Goal: Task Accomplishment & Management: Manage account settings

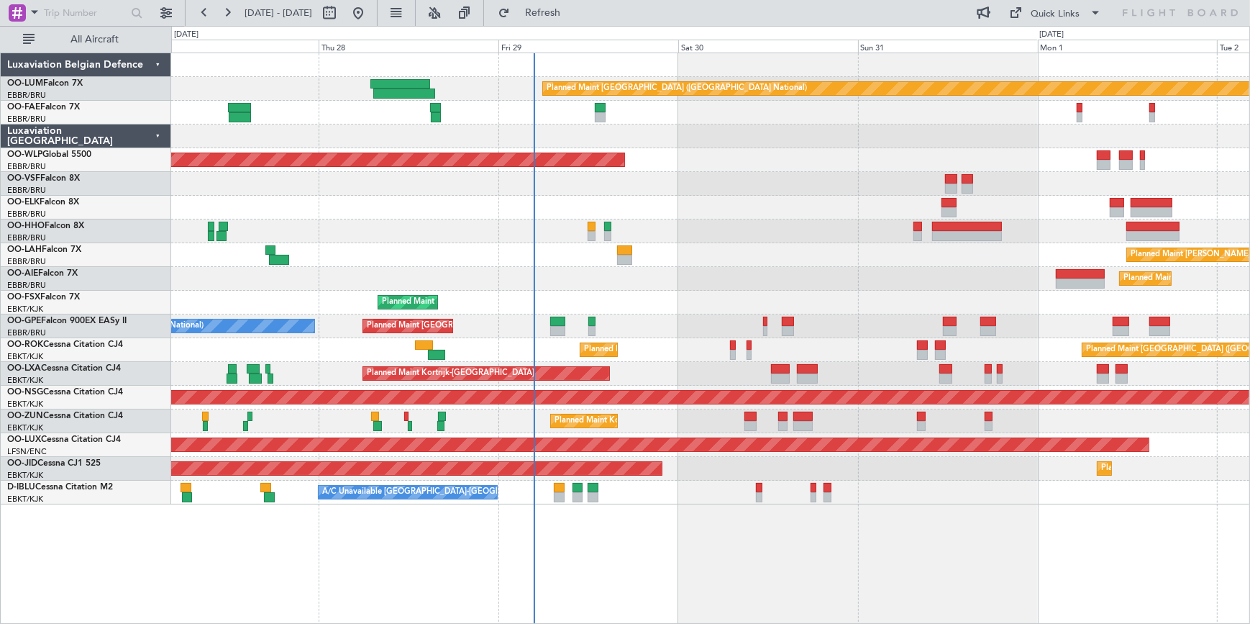
click at [447, 329] on div "No Crew [GEOGRAPHIC_DATA] ([GEOGRAPHIC_DATA] National) Planned Maint [GEOGRAPHI…" at bounding box center [710, 326] width 1078 height 24
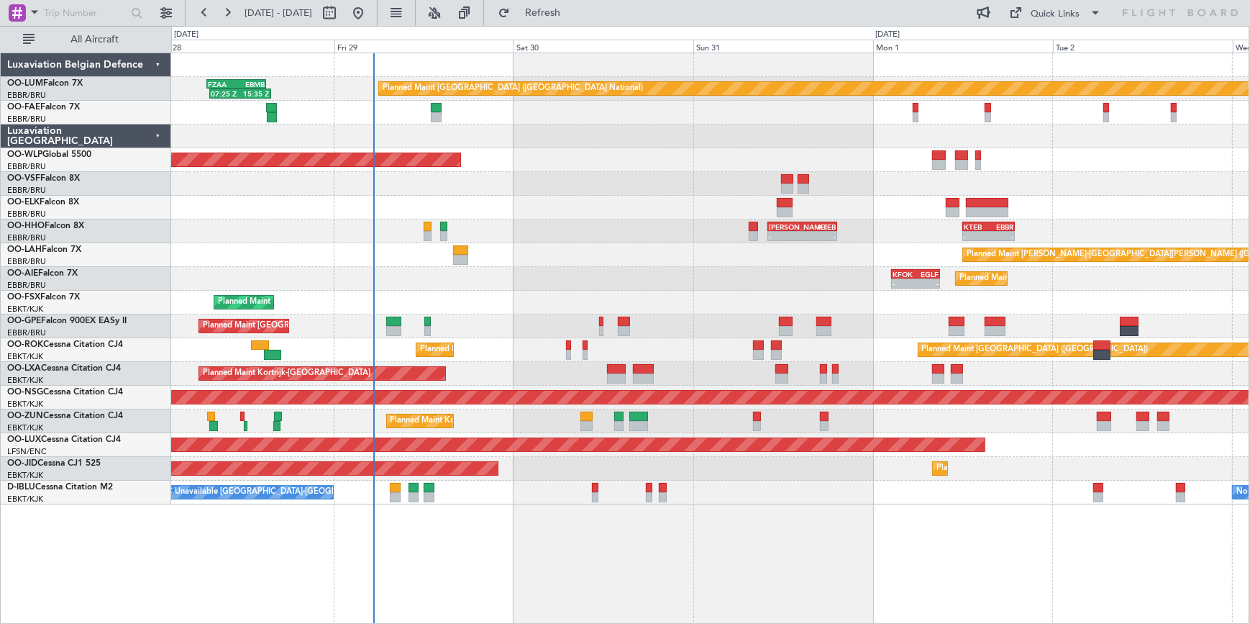
click at [503, 309] on div "Planned Maint [GEOGRAPHIC_DATA] ([GEOGRAPHIC_DATA] National) 07:25 Z 15:35 Z FZ…" at bounding box center [709, 278] width 1077 height 451
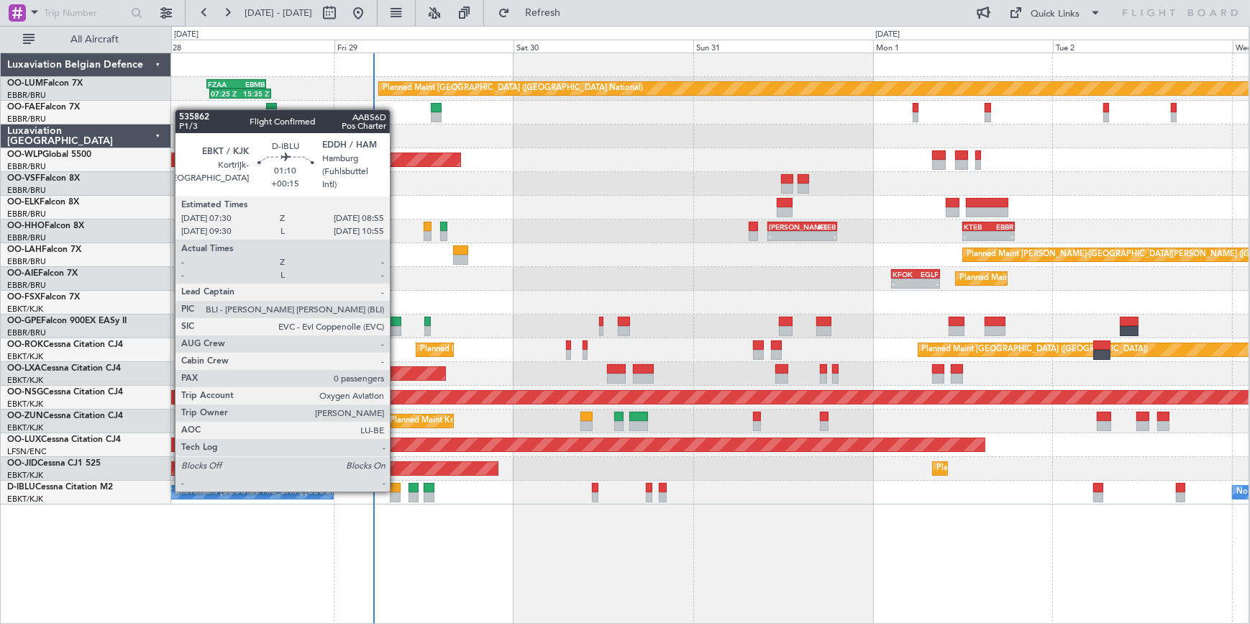
click at [396, 488] on div at bounding box center [395, 488] width 11 height 10
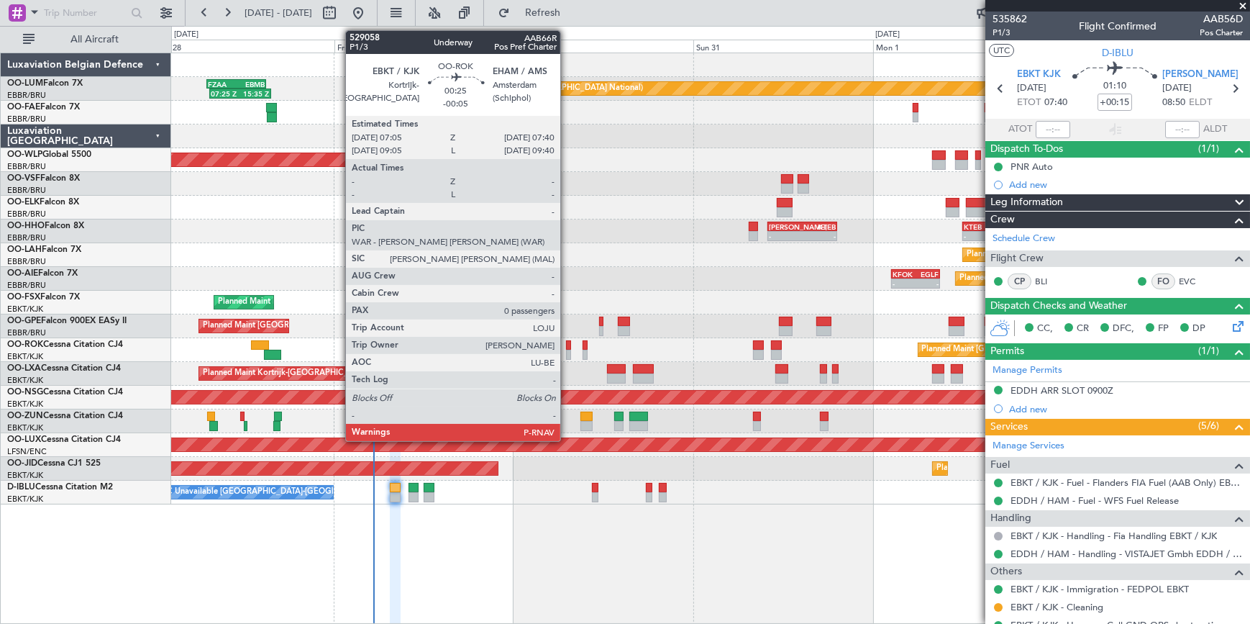
click at [567, 345] on div at bounding box center [568, 345] width 5 height 10
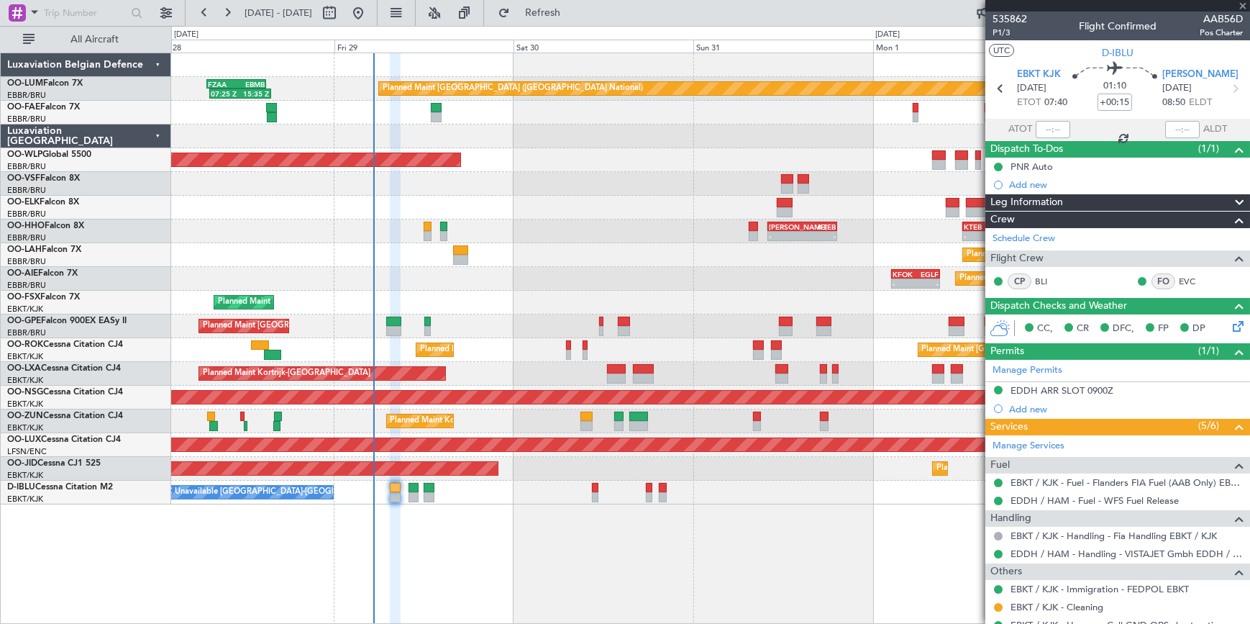
type input "-00:05"
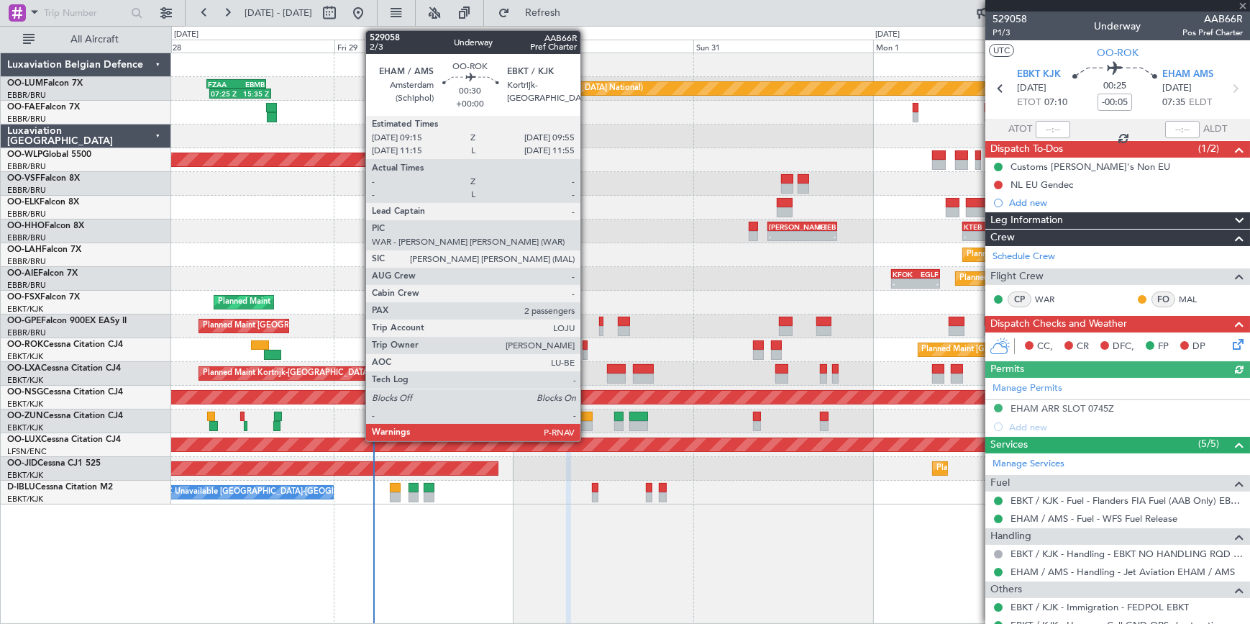
click at [587, 350] on div at bounding box center [585, 355] width 5 height 10
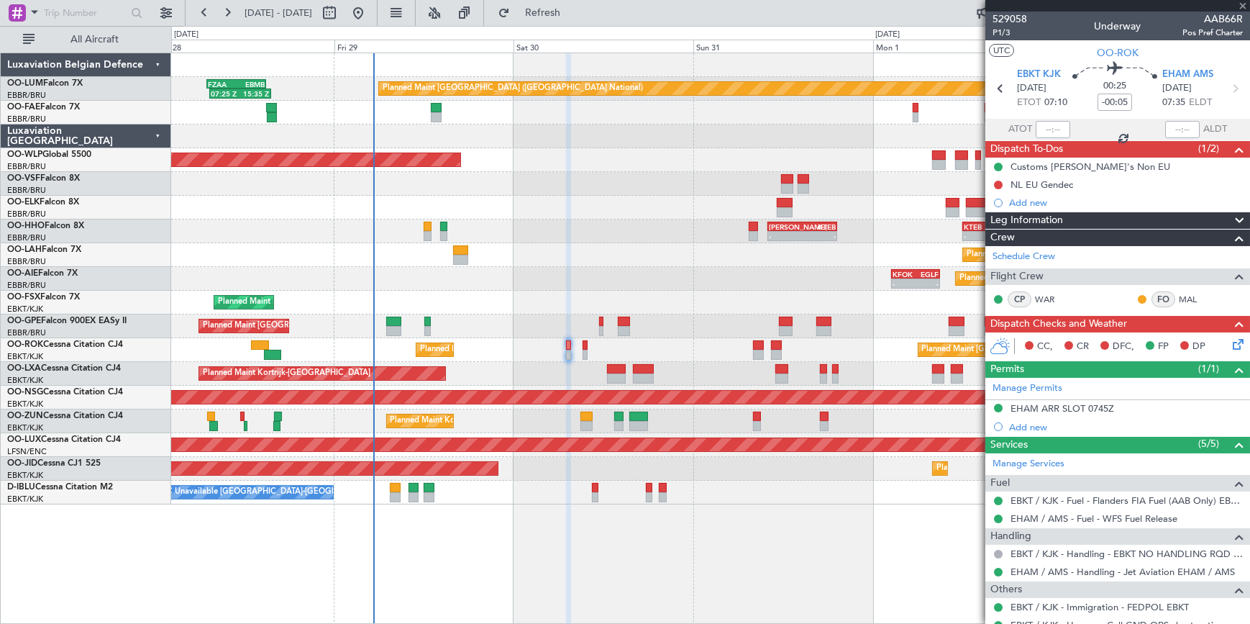
click at [584, 348] on div at bounding box center [585, 345] width 5 height 10
type input "2"
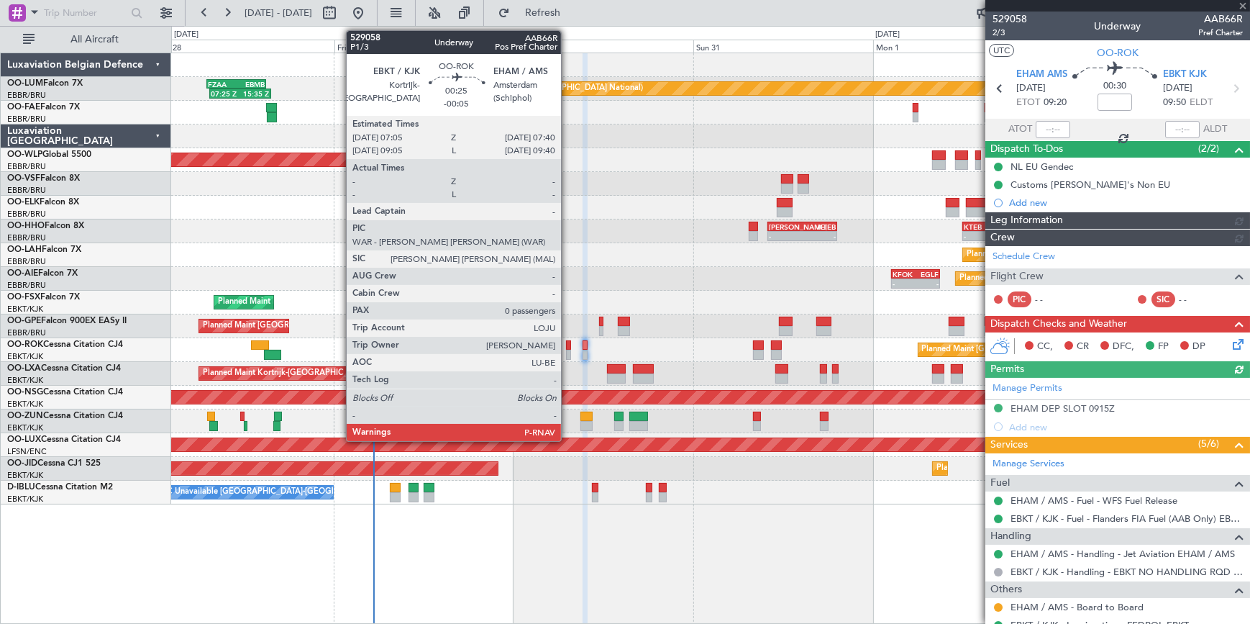
click at [568, 351] on div at bounding box center [568, 355] width 5 height 10
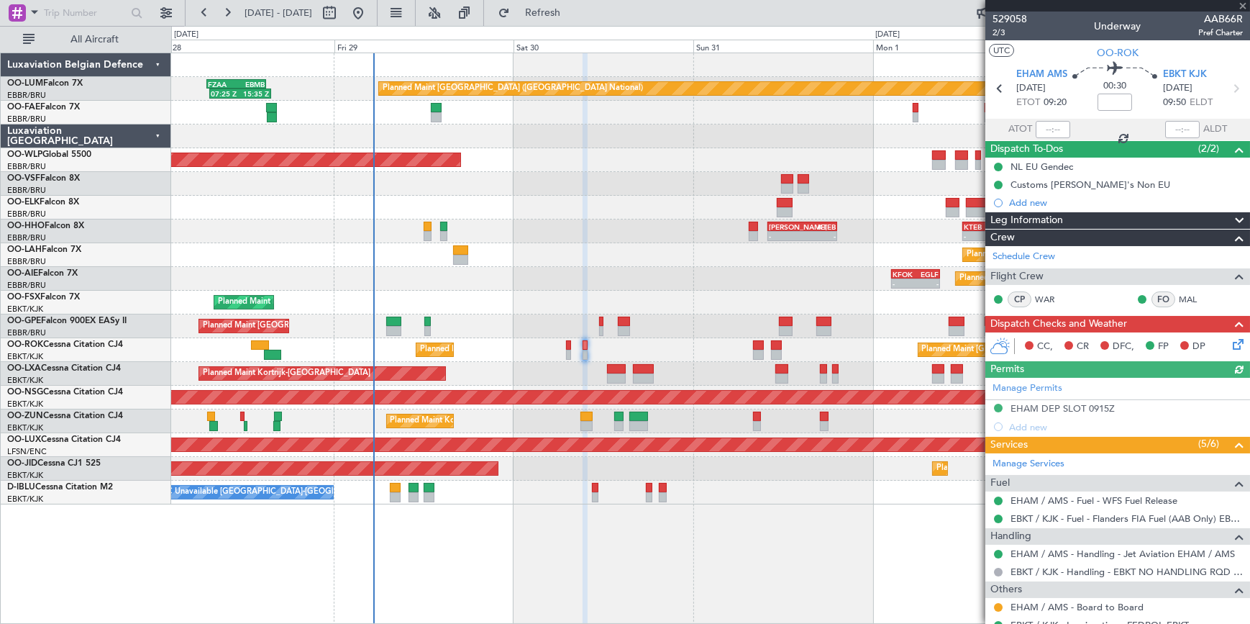
type input "-00:05"
type input "0"
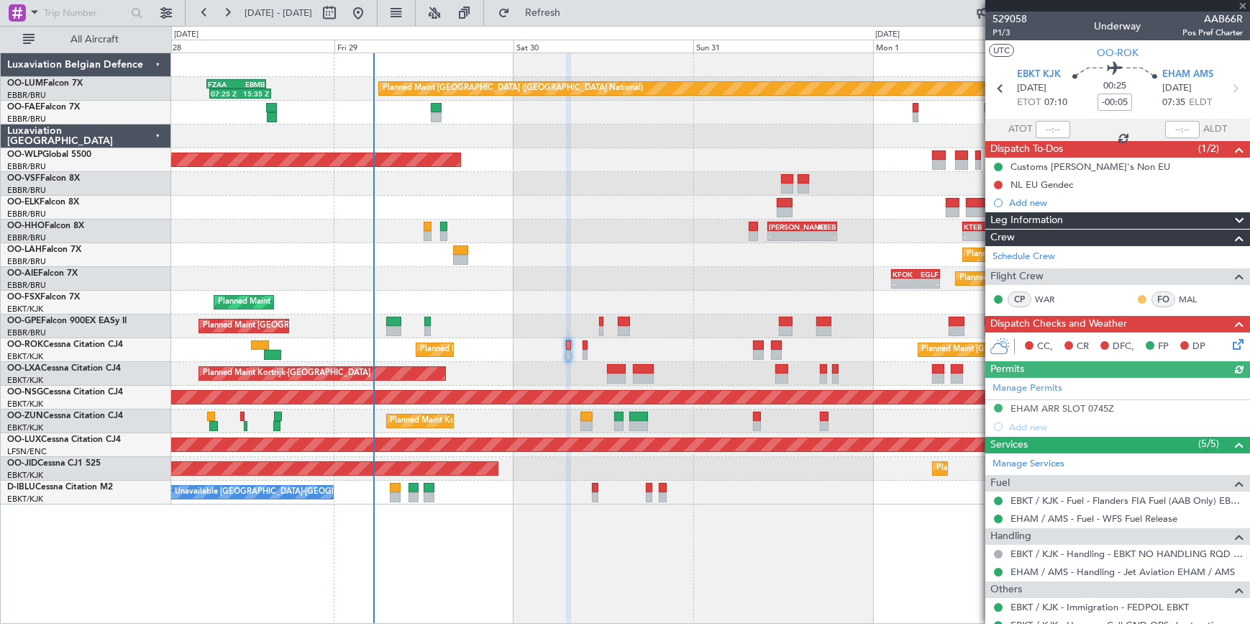
click at [1138, 296] on button at bounding box center [1142, 299] width 9 height 9
click at [1129, 340] on span "Acknowledged" at bounding box center [1136, 340] width 63 height 14
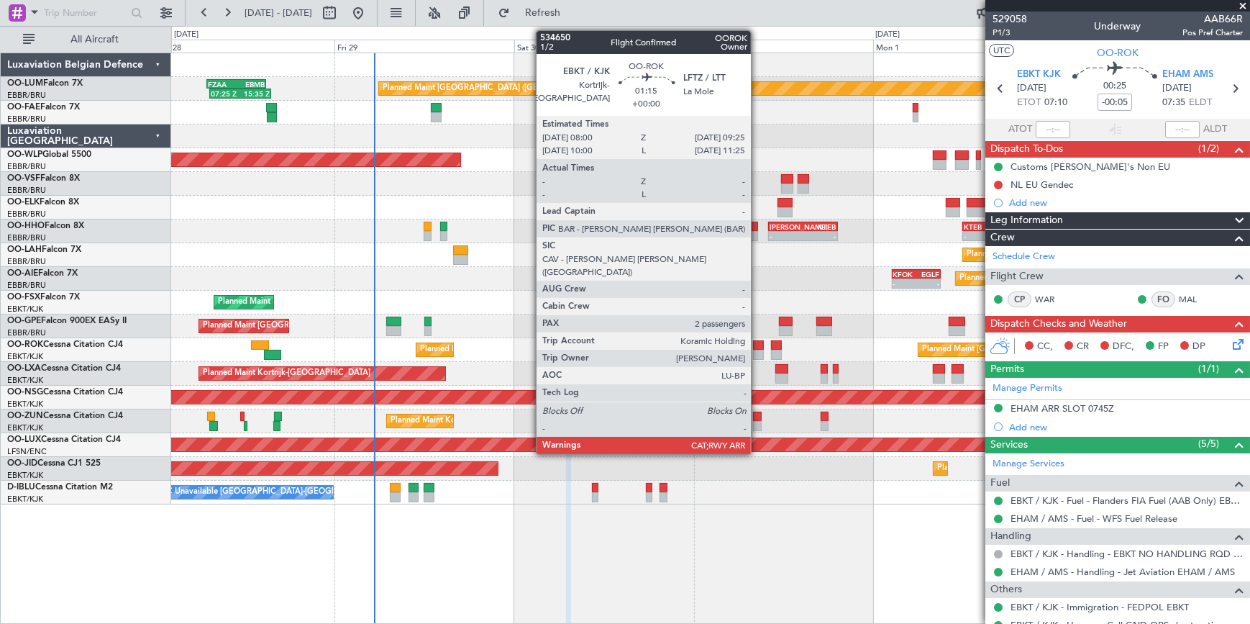
click at [758, 345] on div at bounding box center [758, 345] width 11 height 10
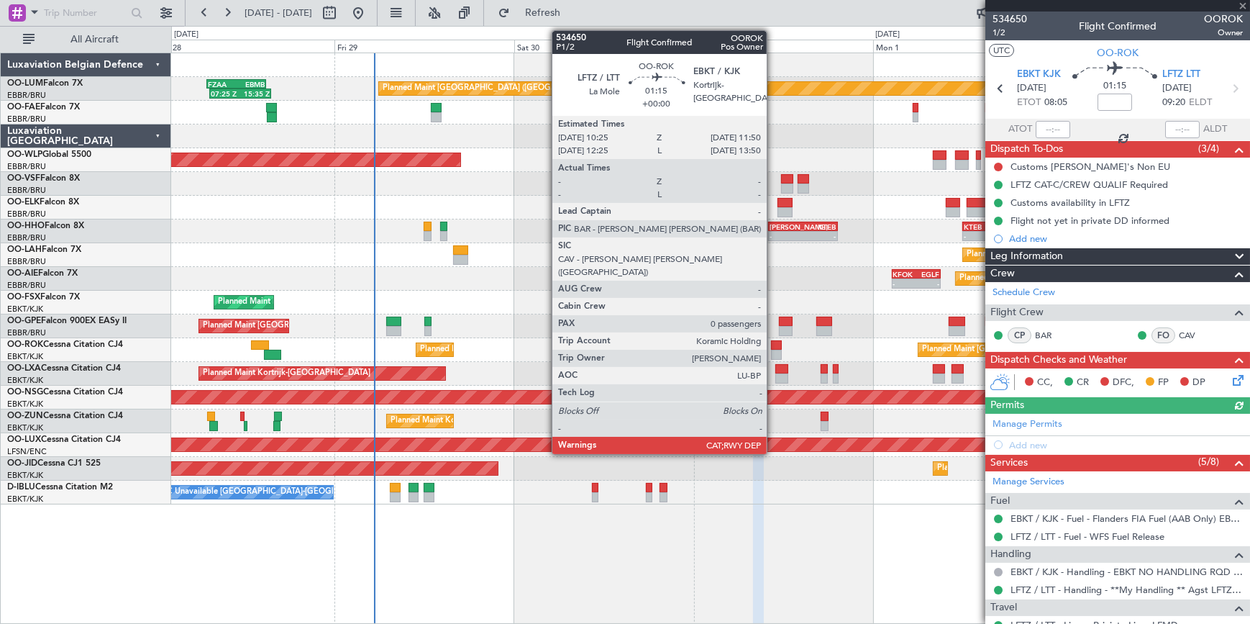
click at [774, 345] on div at bounding box center [776, 345] width 11 height 10
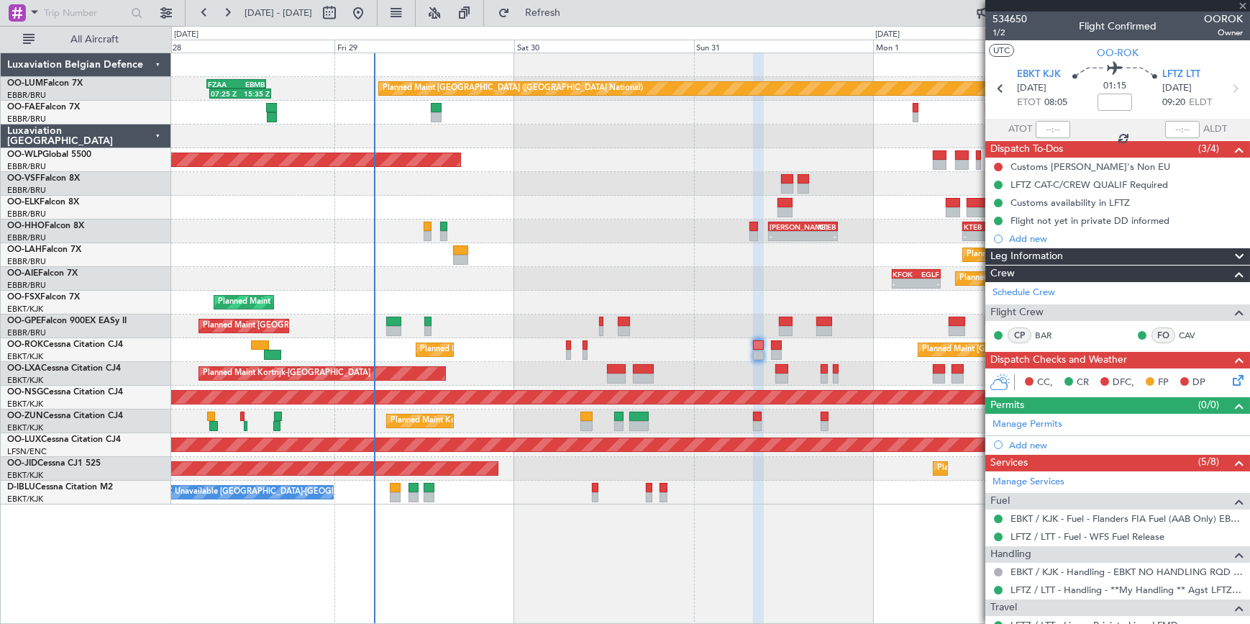
type input "0"
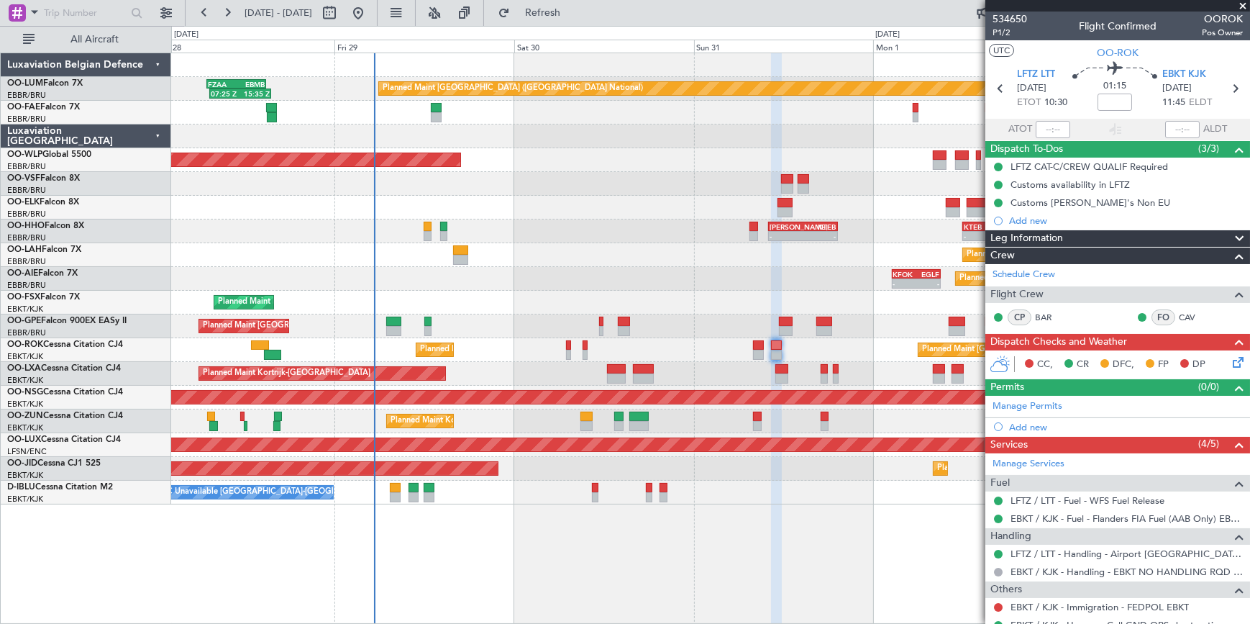
click at [1243, 4] on span at bounding box center [1243, 6] width 14 height 13
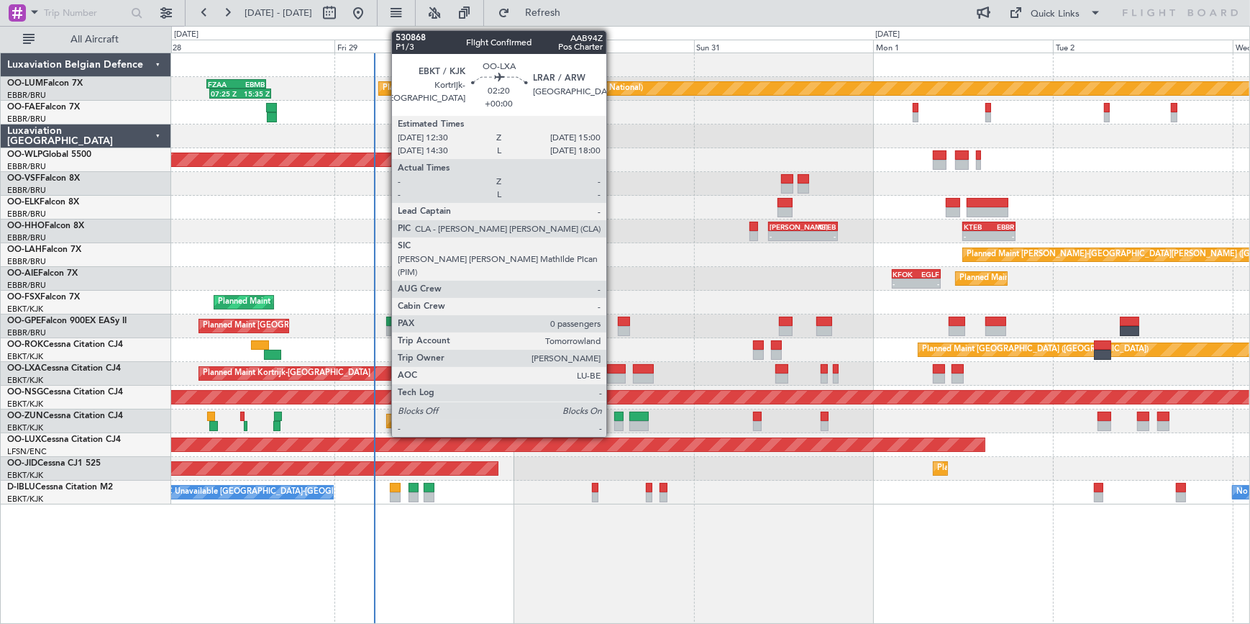
click at [613, 373] on div at bounding box center [616, 378] width 19 height 10
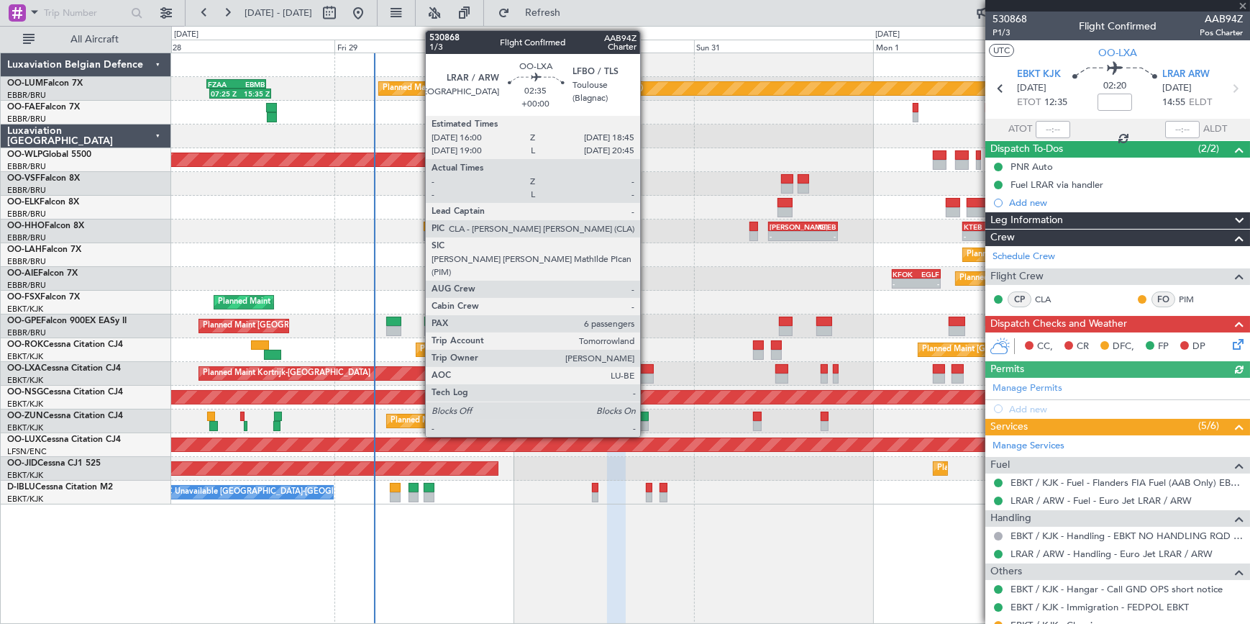
click at [647, 372] on div at bounding box center [643, 369] width 21 height 10
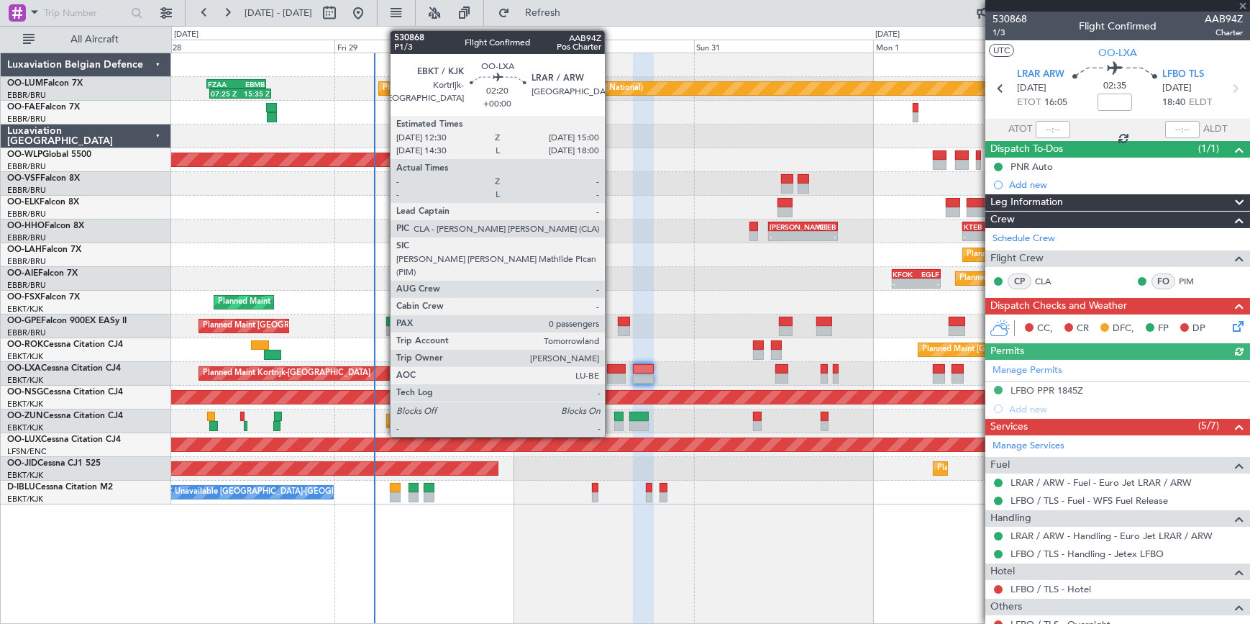
click at [611, 372] on div at bounding box center [616, 369] width 19 height 10
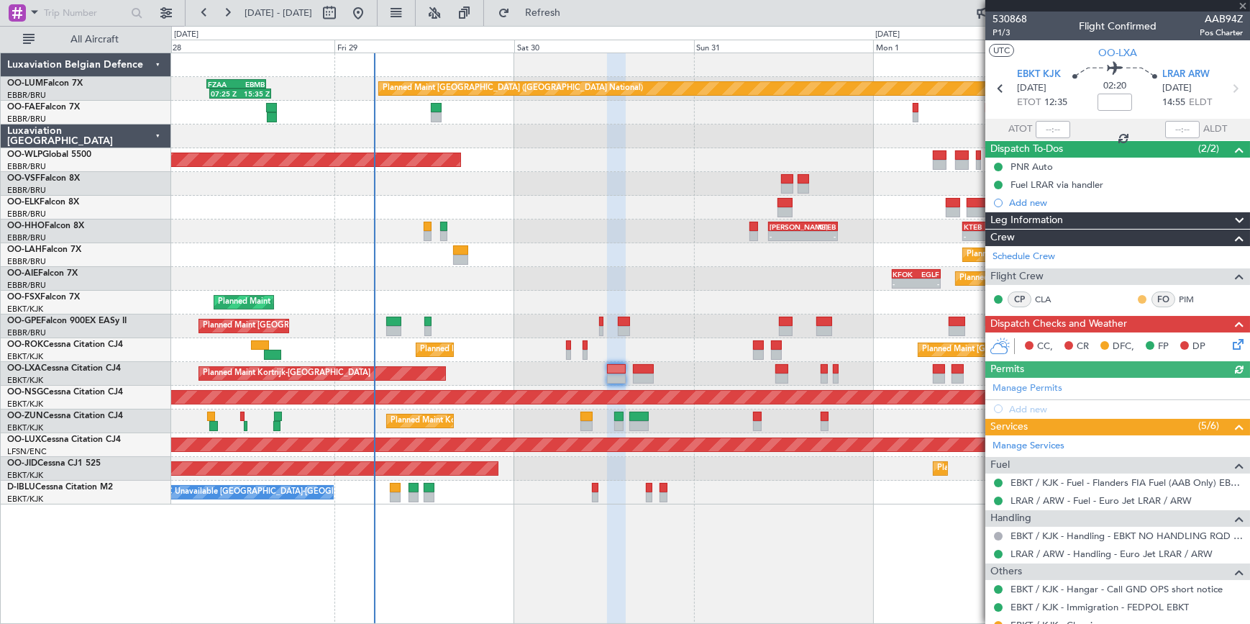
click at [1138, 296] on button at bounding box center [1142, 299] width 9 height 9
click at [1113, 340] on span "Acknowledged" at bounding box center [1136, 340] width 63 height 14
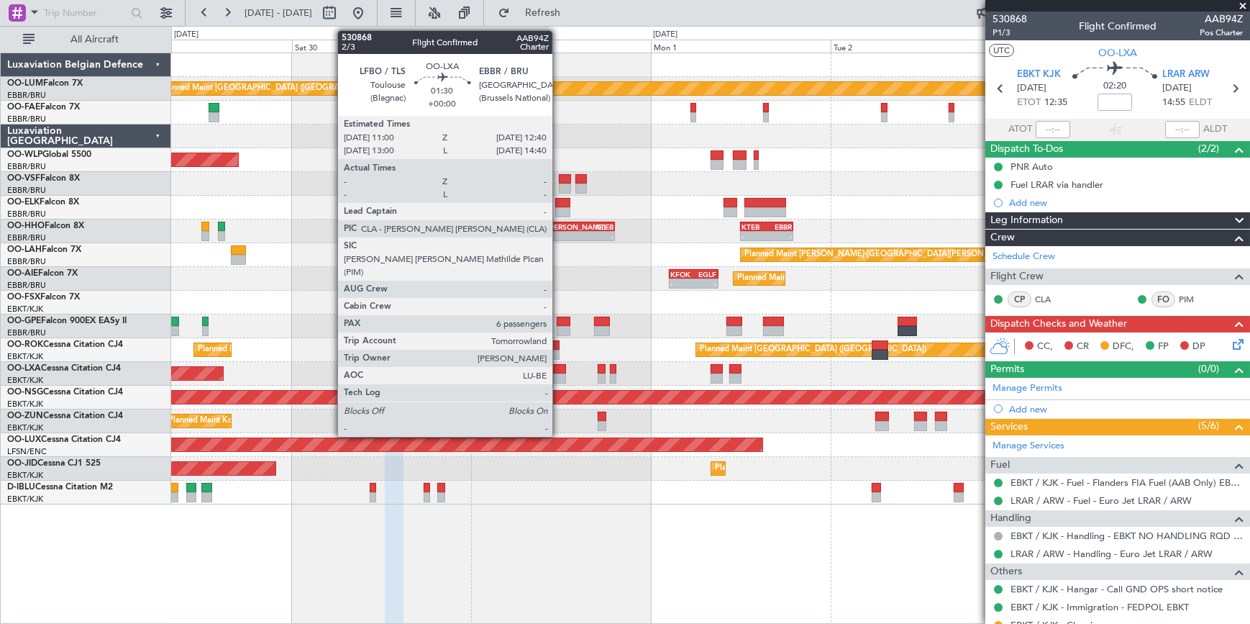
click at [559, 370] on div at bounding box center [559, 369] width 13 height 10
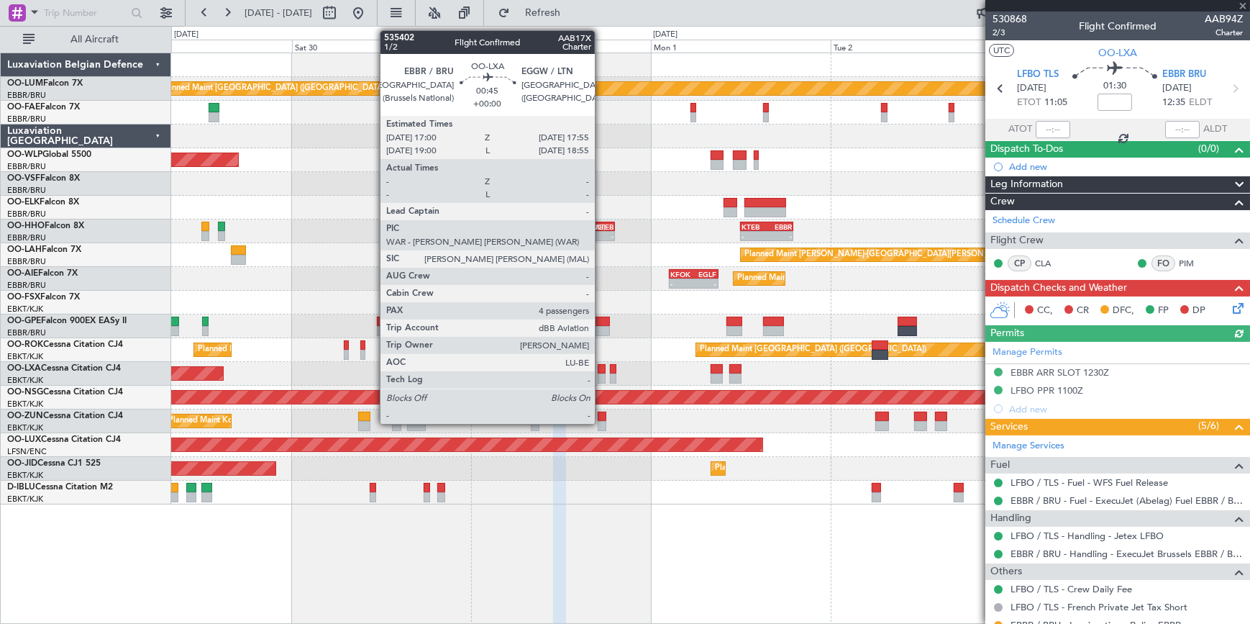
click at [601, 368] on div at bounding box center [601, 369] width 7 height 10
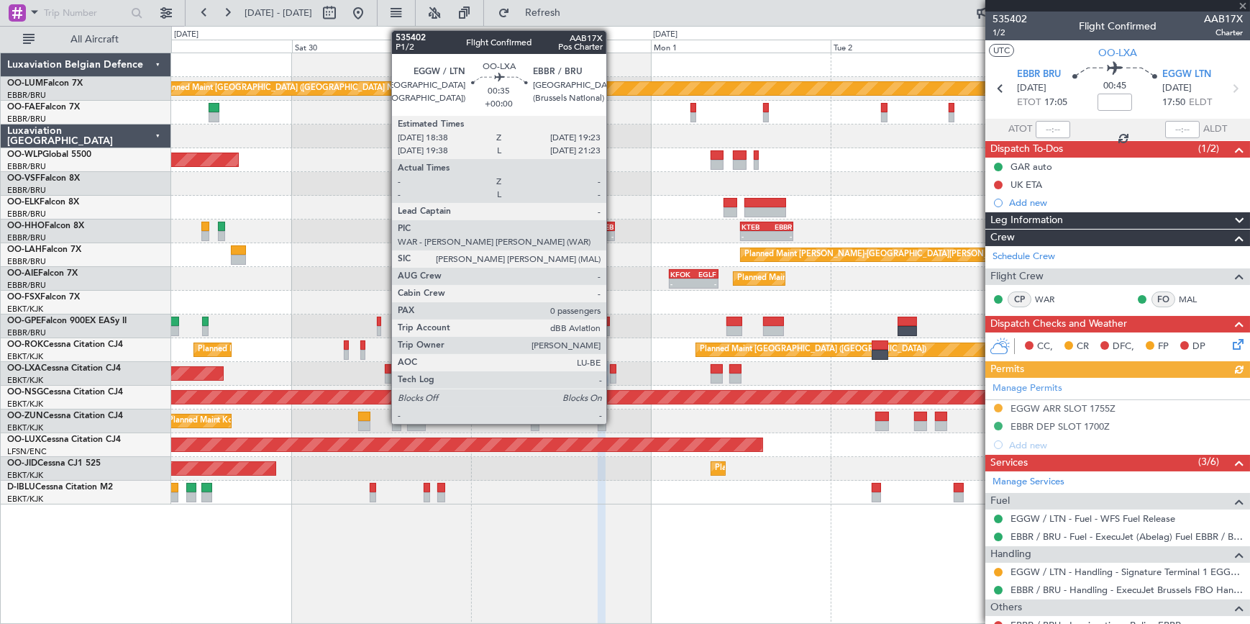
click at [613, 369] on div at bounding box center [613, 369] width 6 height 10
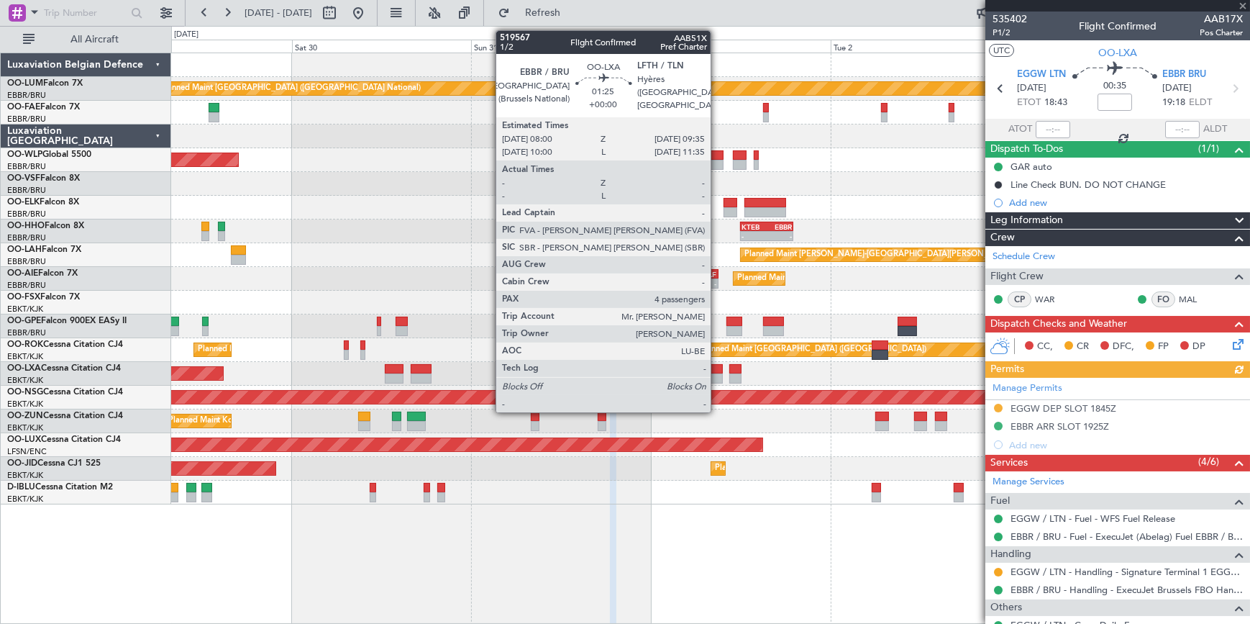
click at [717, 371] on div at bounding box center [717, 369] width 12 height 10
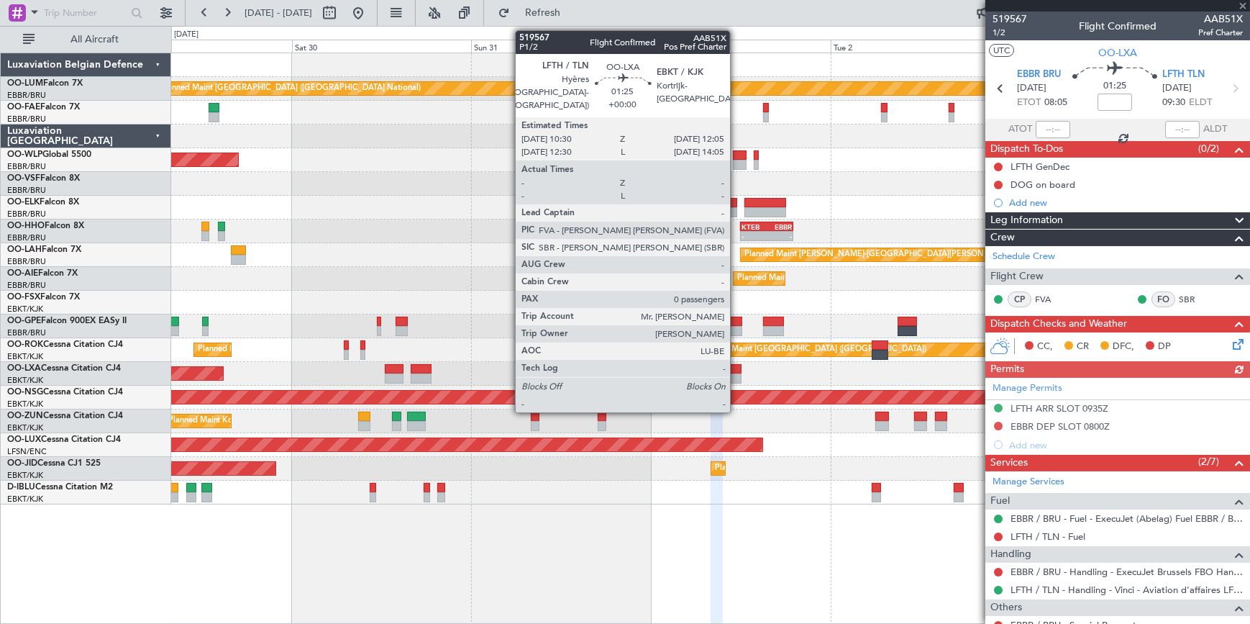
click at [737, 372] on div at bounding box center [735, 369] width 12 height 10
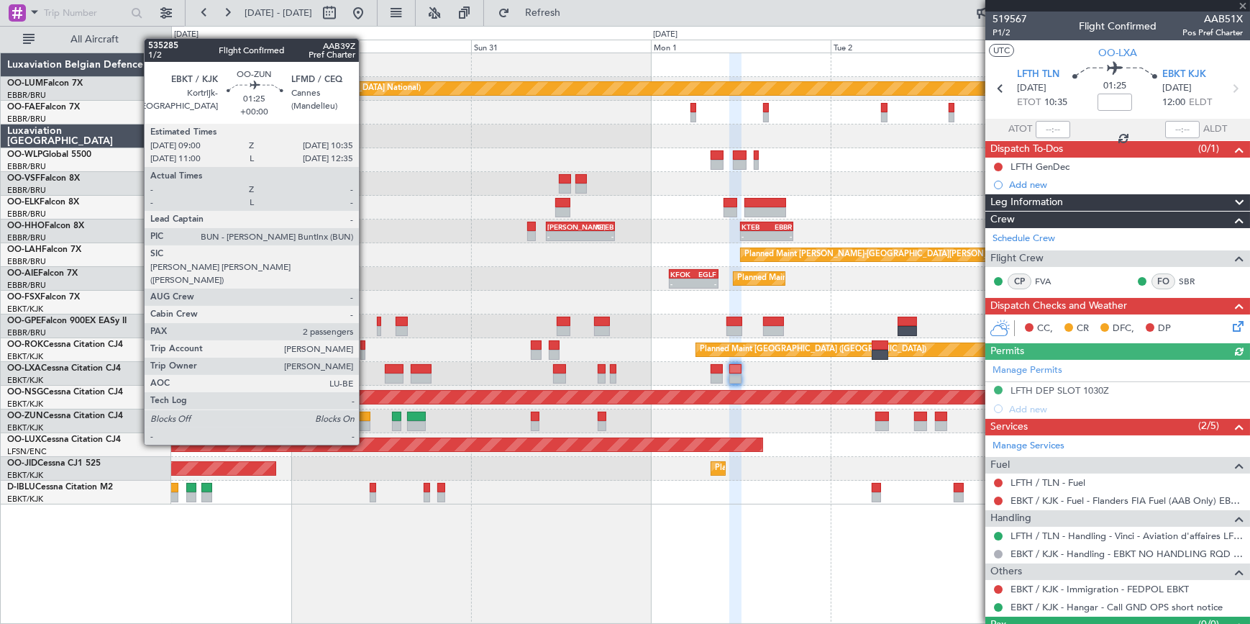
click at [365, 417] on div at bounding box center [364, 416] width 12 height 10
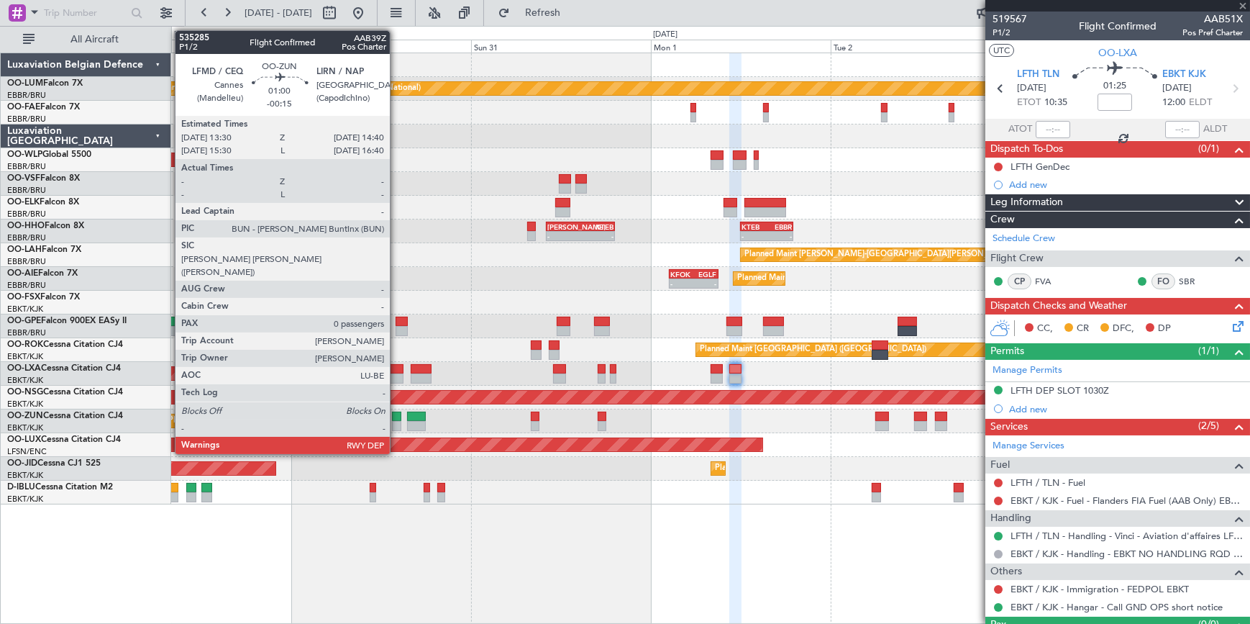
type input "2"
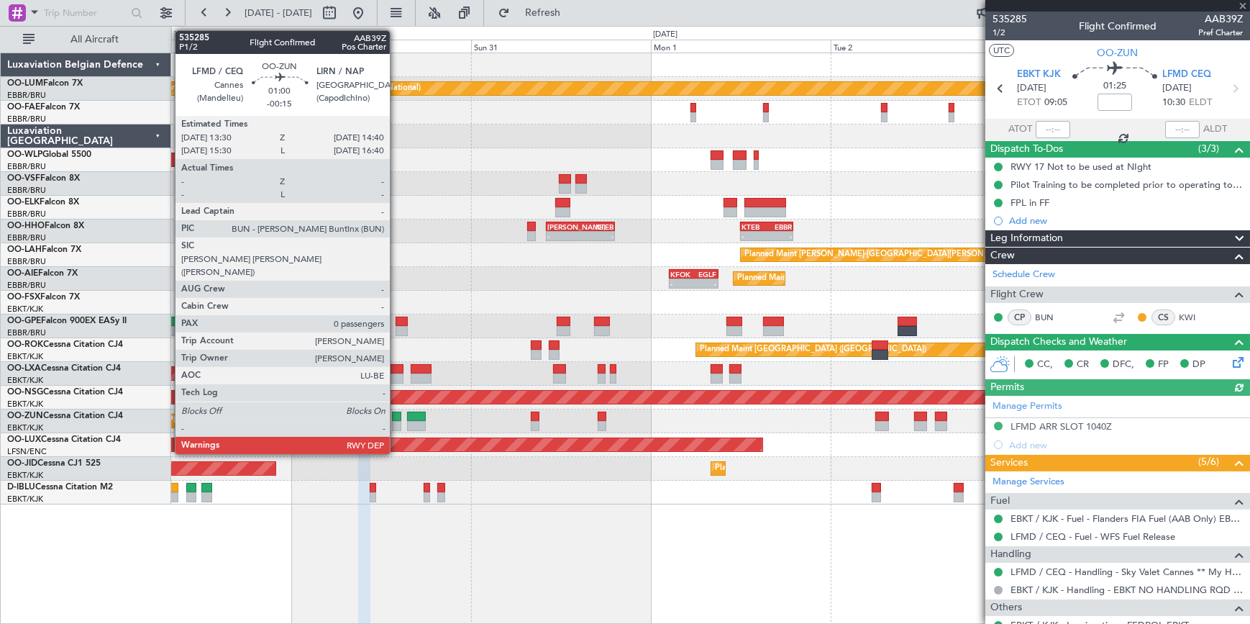
click at [396, 416] on div at bounding box center [396, 416] width 9 height 10
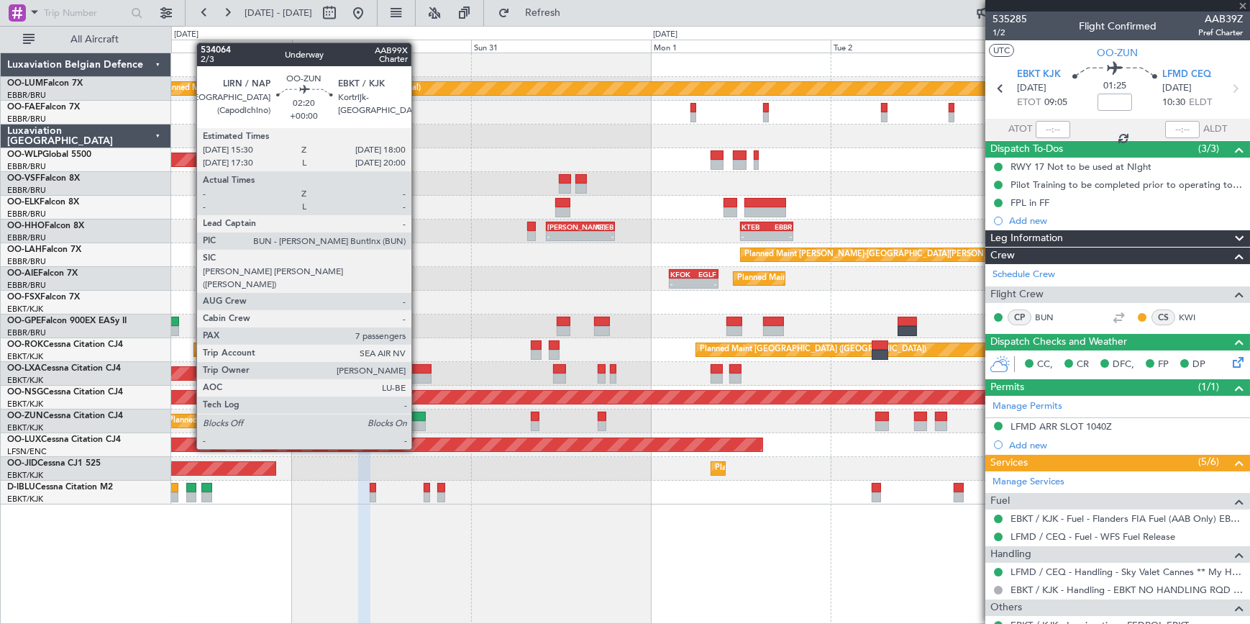
type input "-00:15"
type input "0"
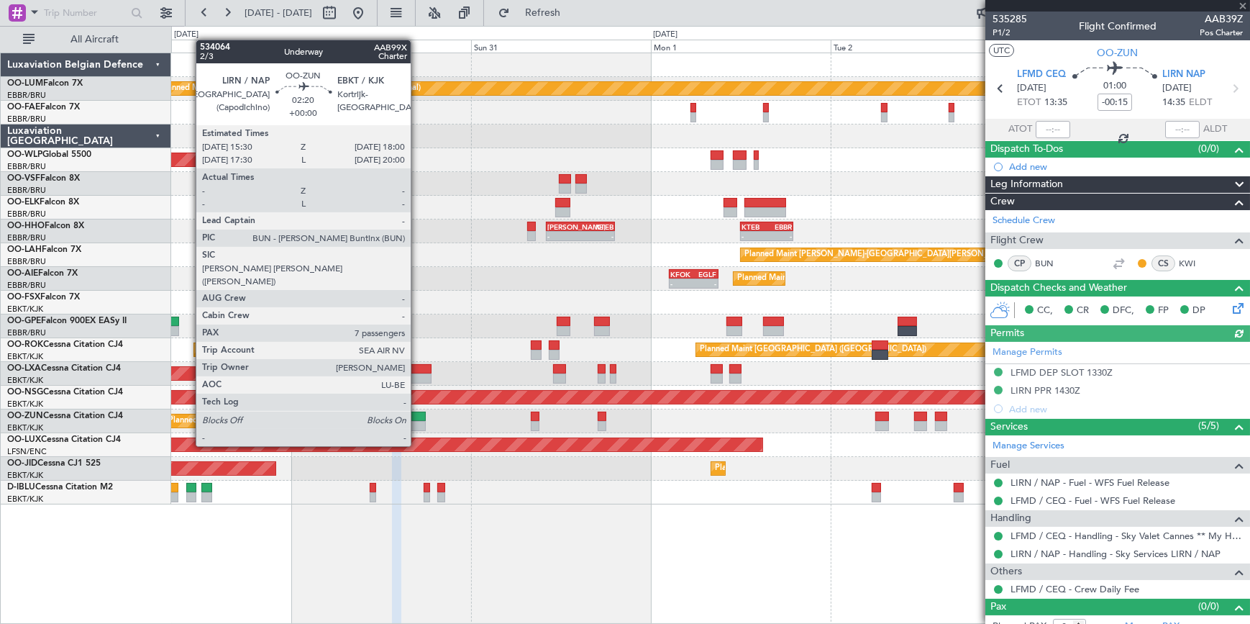
click at [417, 419] on div at bounding box center [416, 416] width 19 height 10
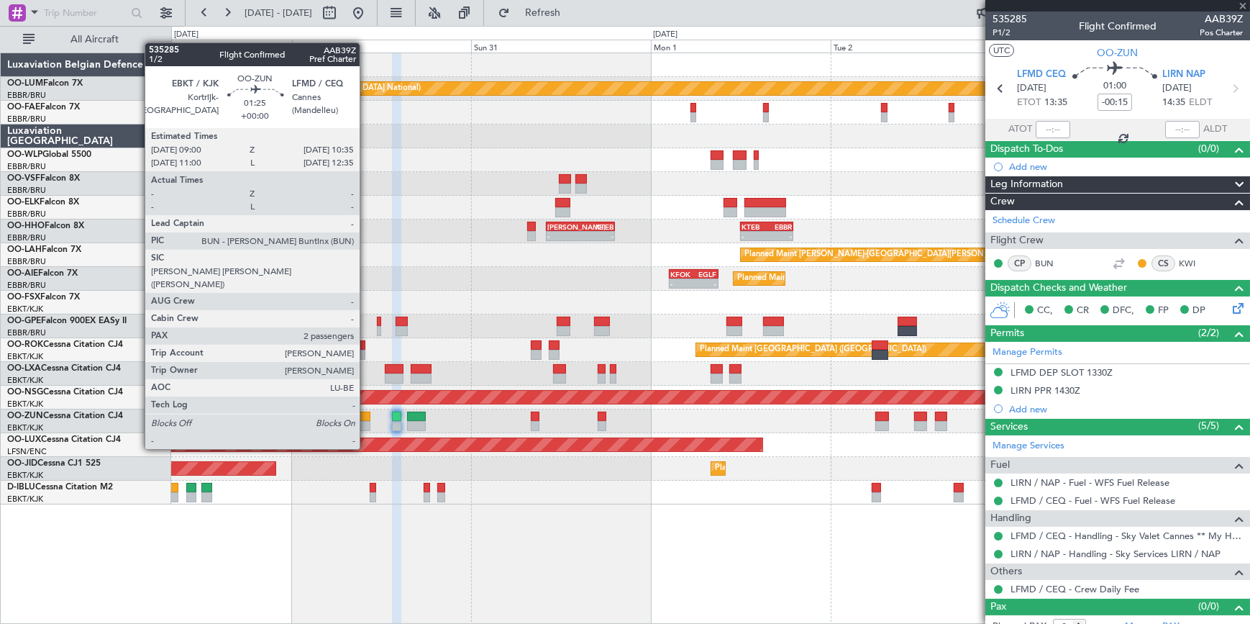
type input "7"
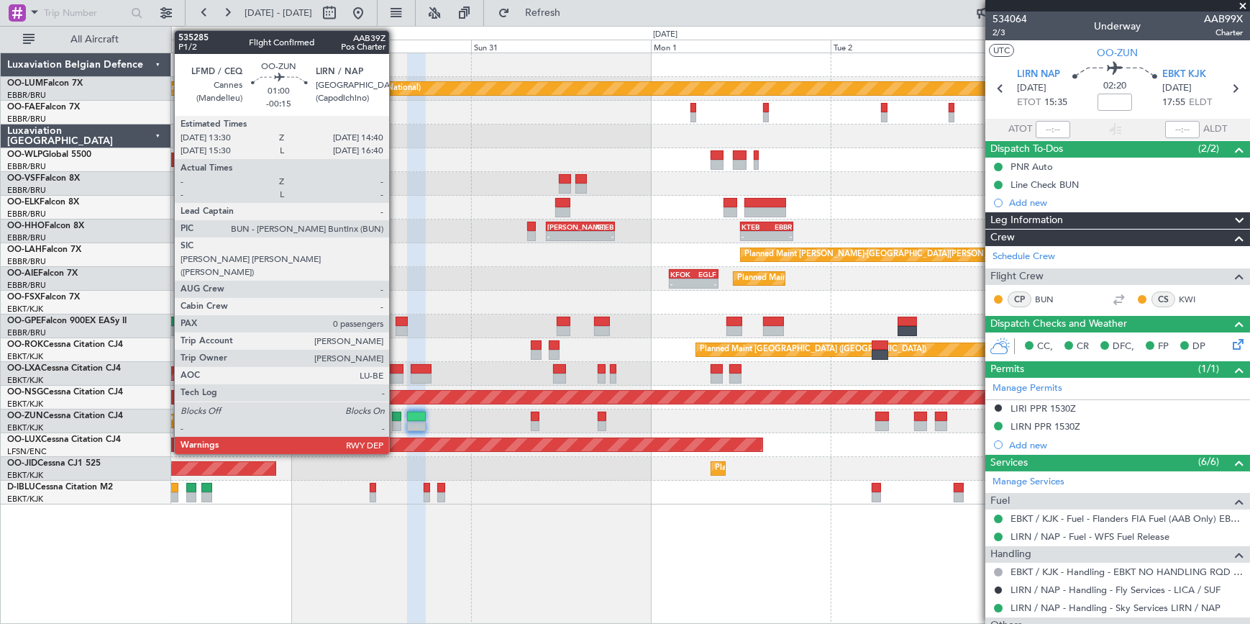
click at [396, 424] on div at bounding box center [396, 426] width 9 height 10
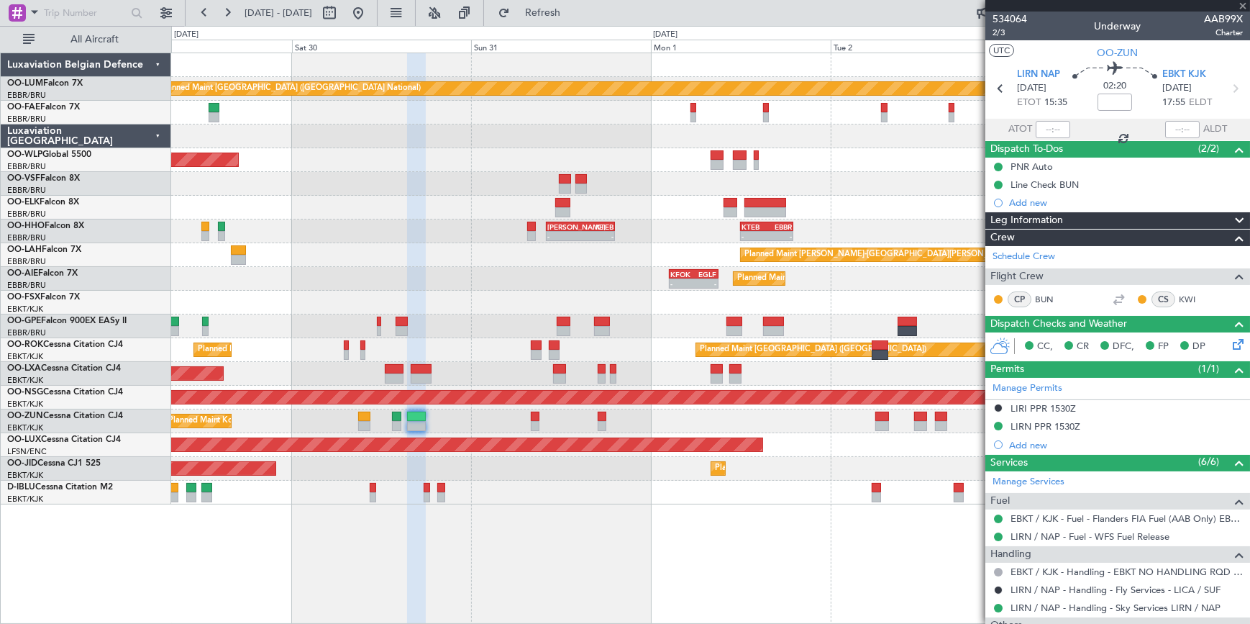
type input "-00:15"
type input "0"
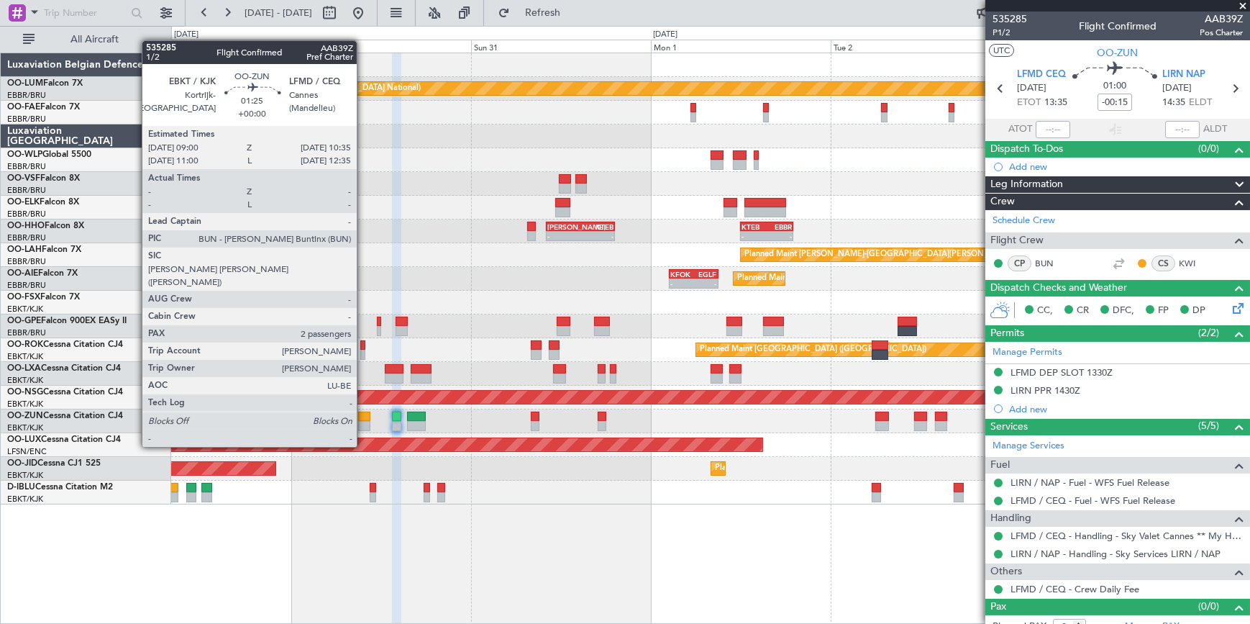
click at [363, 419] on div at bounding box center [364, 416] width 12 height 10
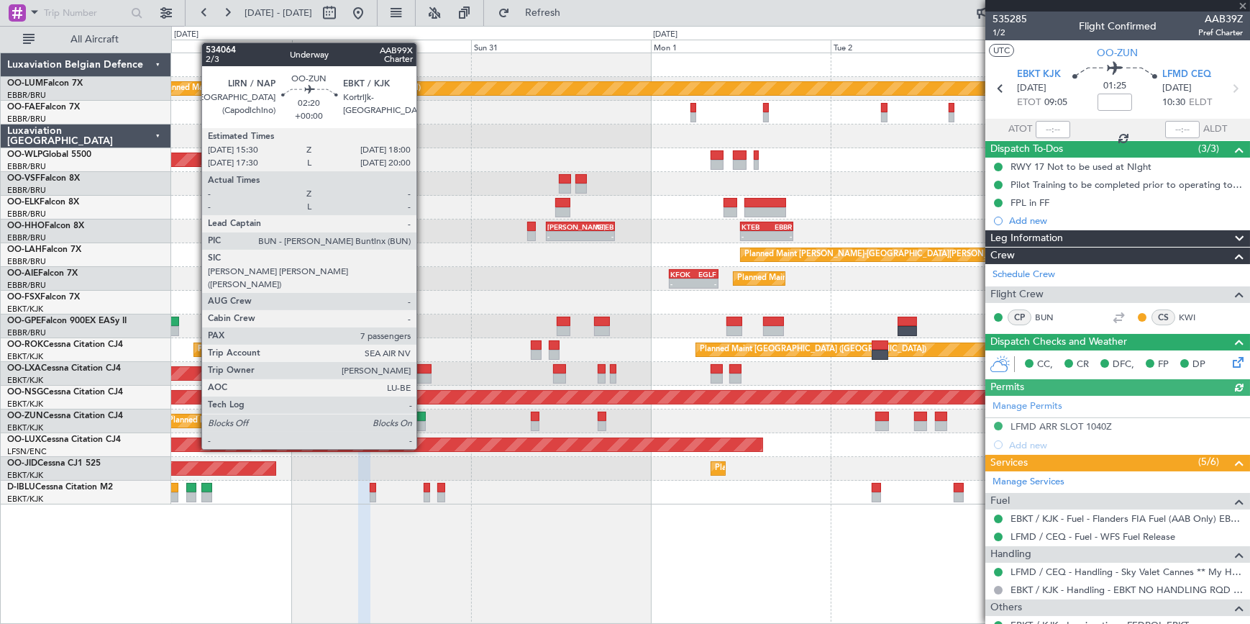
click at [423, 422] on div at bounding box center [416, 426] width 19 height 10
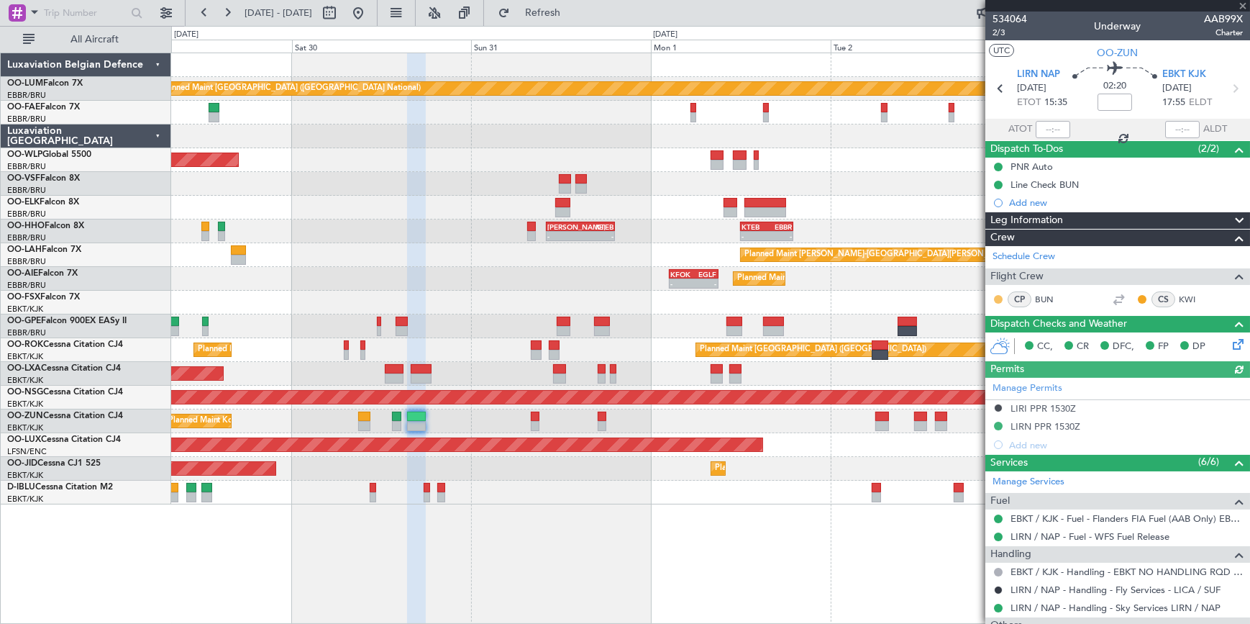
click at [998, 298] on button at bounding box center [998, 299] width 9 height 9
click at [999, 339] on span "Acknowledged" at bounding box center [1001, 340] width 63 height 14
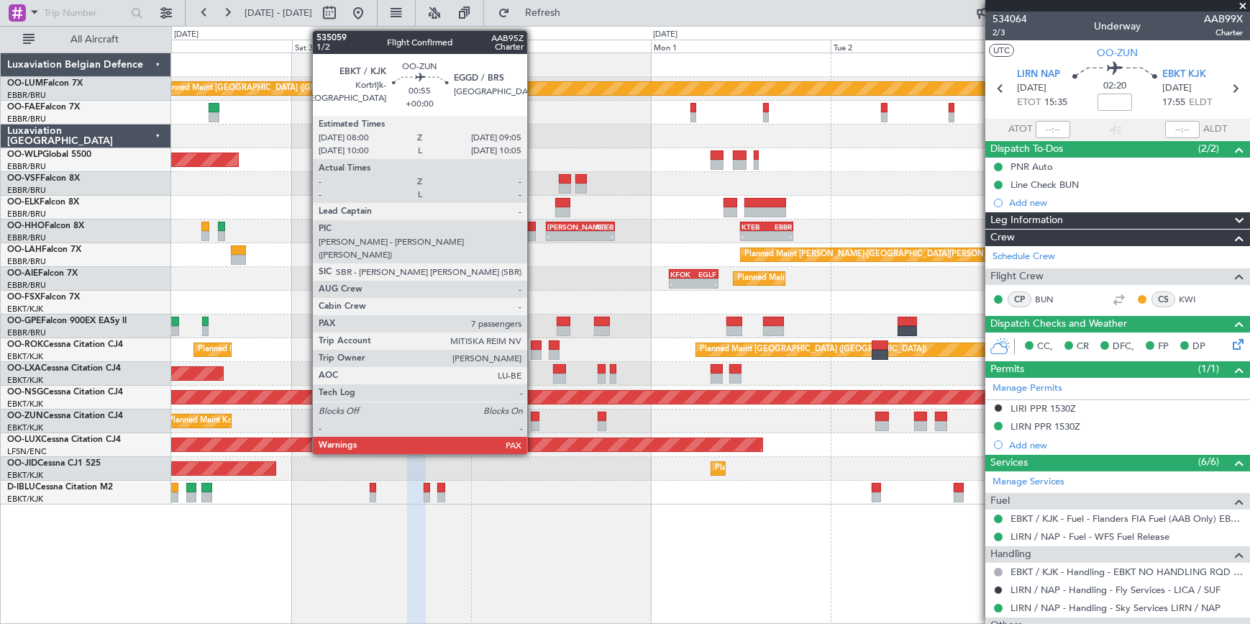
click at [534, 416] on div at bounding box center [535, 416] width 9 height 10
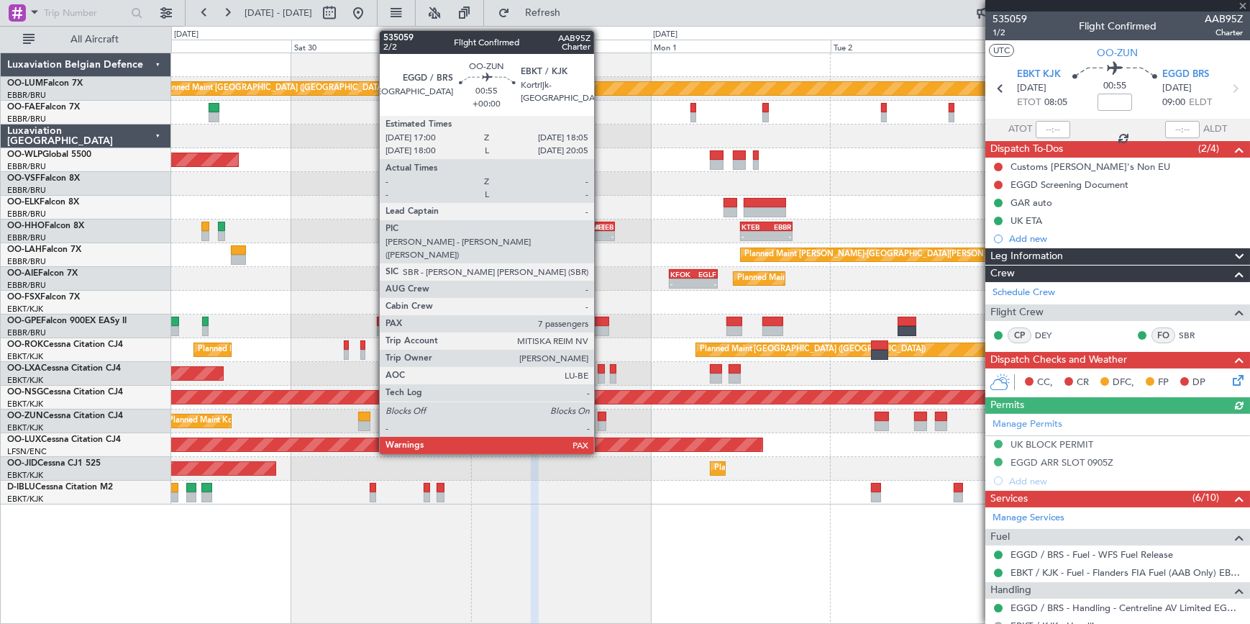
click at [601, 417] on div at bounding box center [602, 416] width 9 height 10
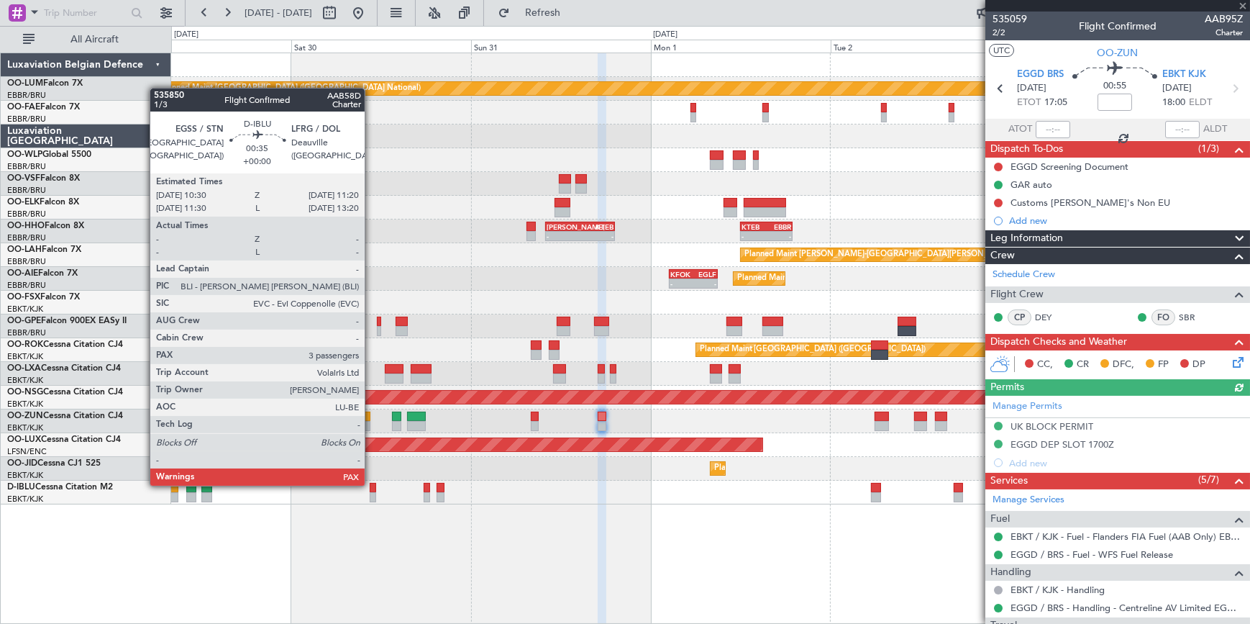
click at [371, 484] on div at bounding box center [373, 488] width 6 height 10
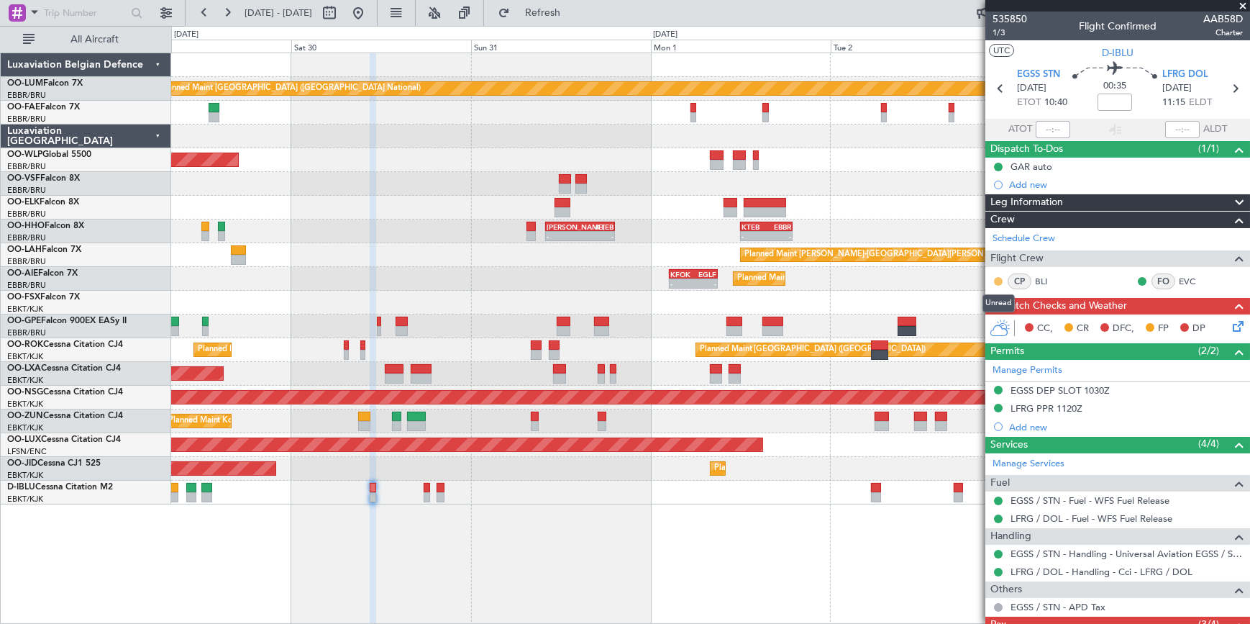
click at [1000, 280] on button at bounding box center [998, 281] width 9 height 9
click at [985, 323] on span "Acknowledged" at bounding box center [1001, 322] width 63 height 14
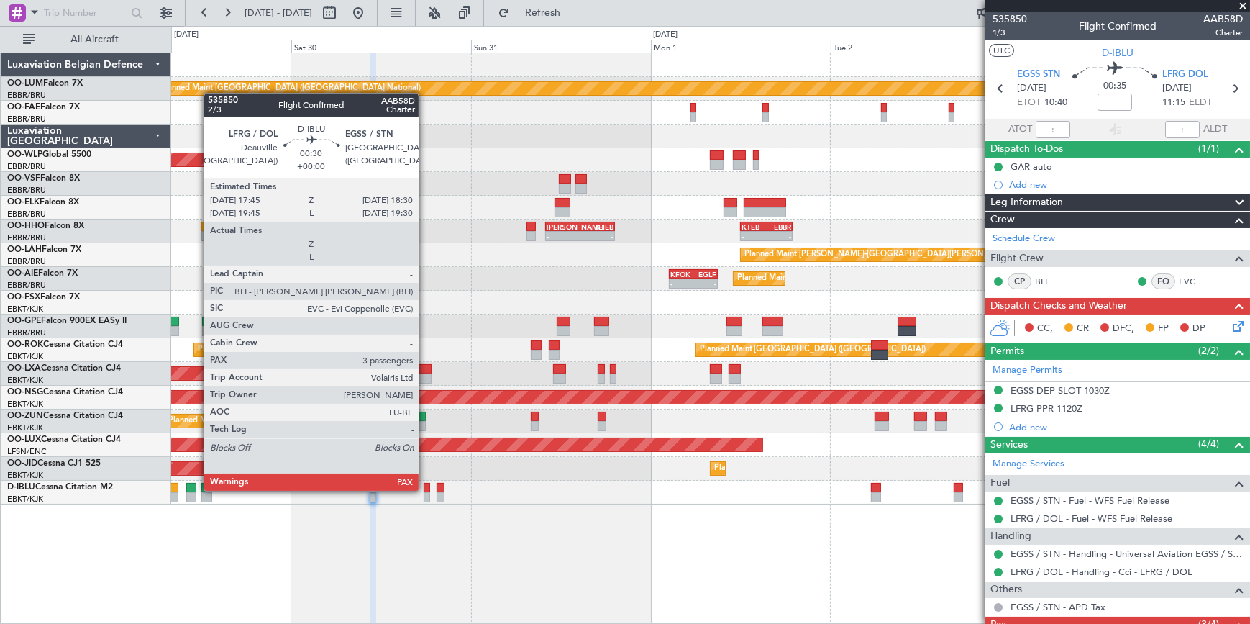
click at [426, 489] on div at bounding box center [427, 488] width 6 height 10
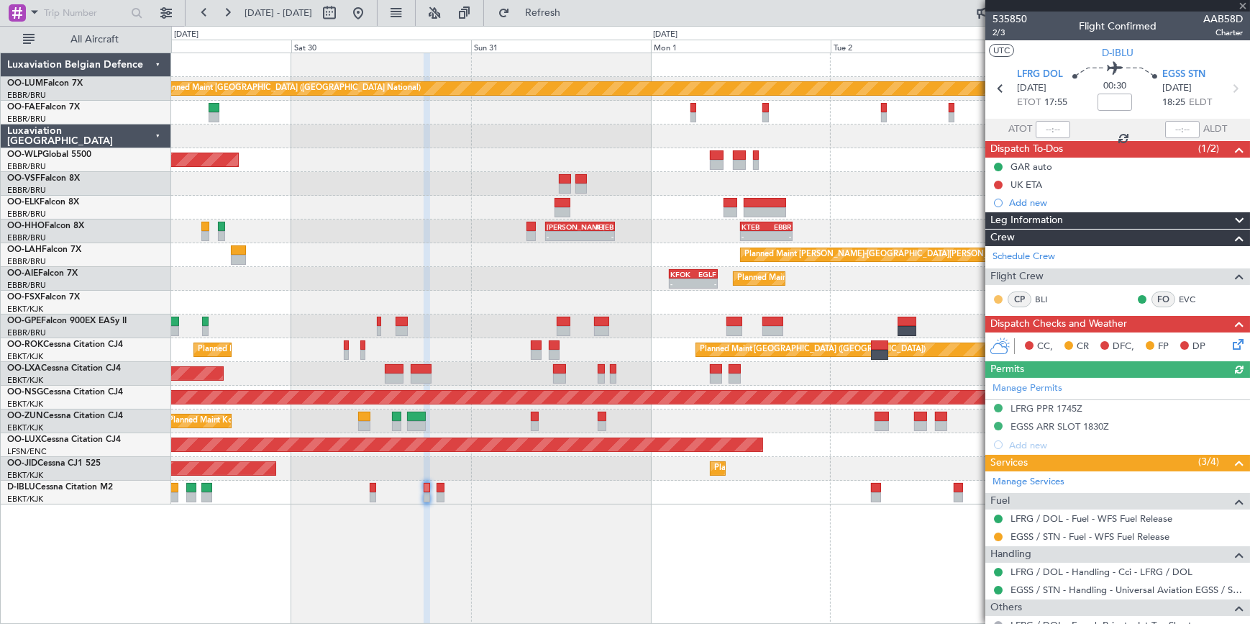
click at [1000, 297] on button at bounding box center [998, 299] width 9 height 9
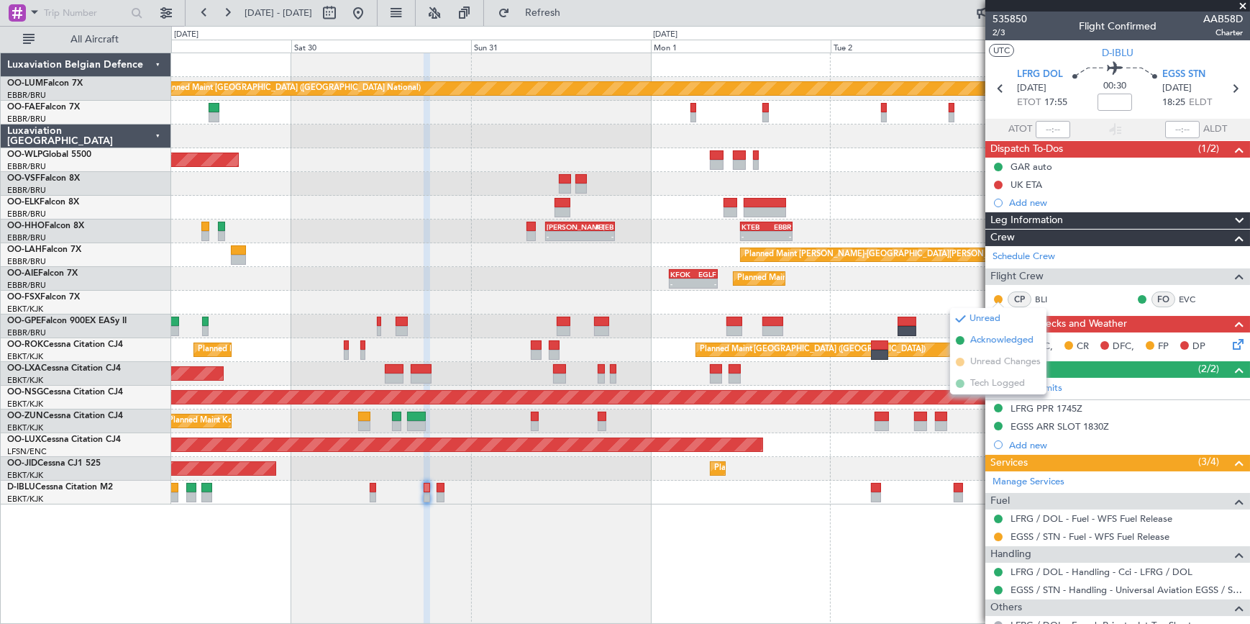
click at [990, 341] on span "Acknowledged" at bounding box center [1001, 340] width 63 height 14
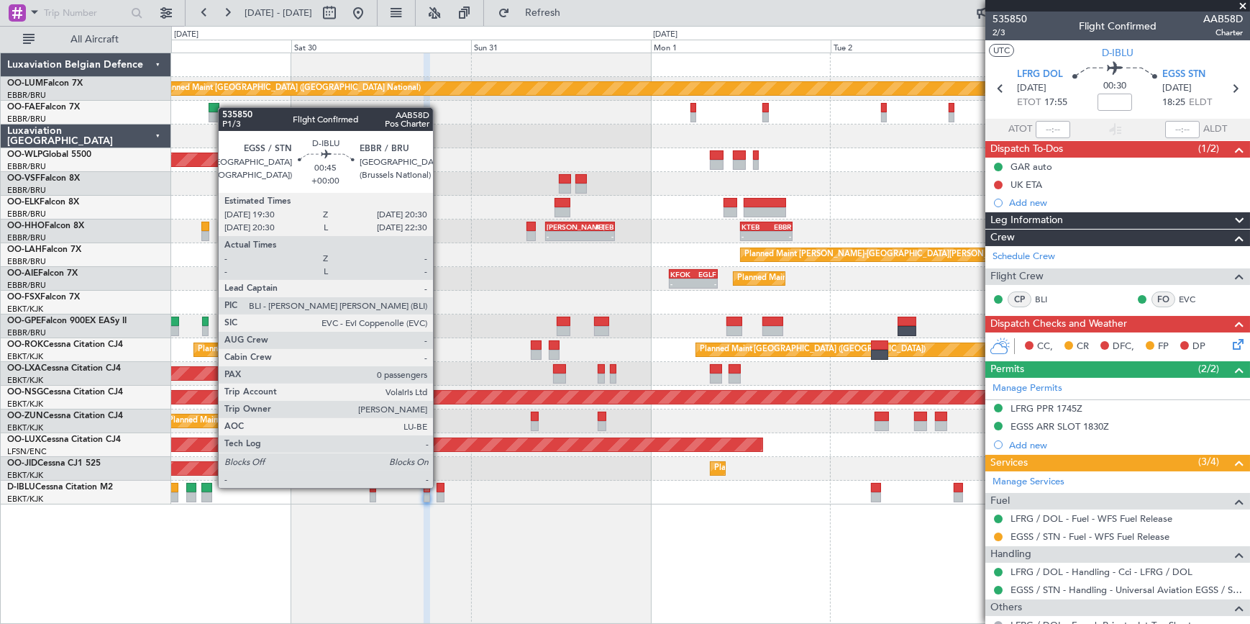
click at [439, 488] on div at bounding box center [441, 488] width 8 height 10
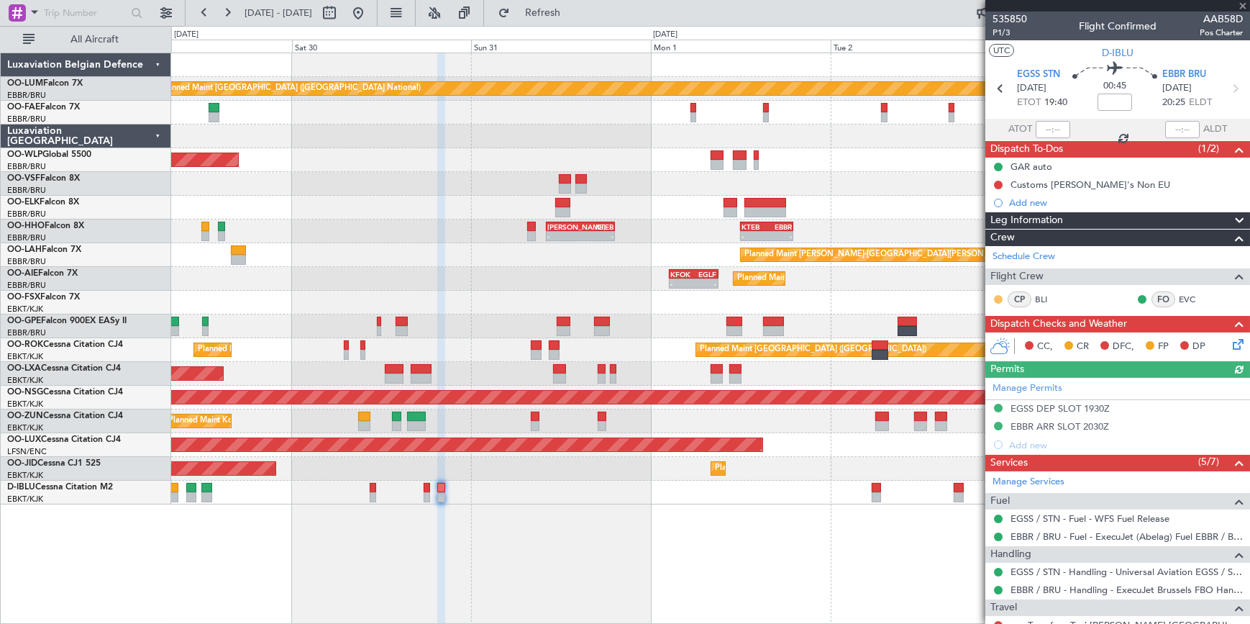
click at [999, 299] on button at bounding box center [998, 299] width 9 height 9
click at [991, 341] on span "Acknowledged" at bounding box center [1001, 340] width 63 height 14
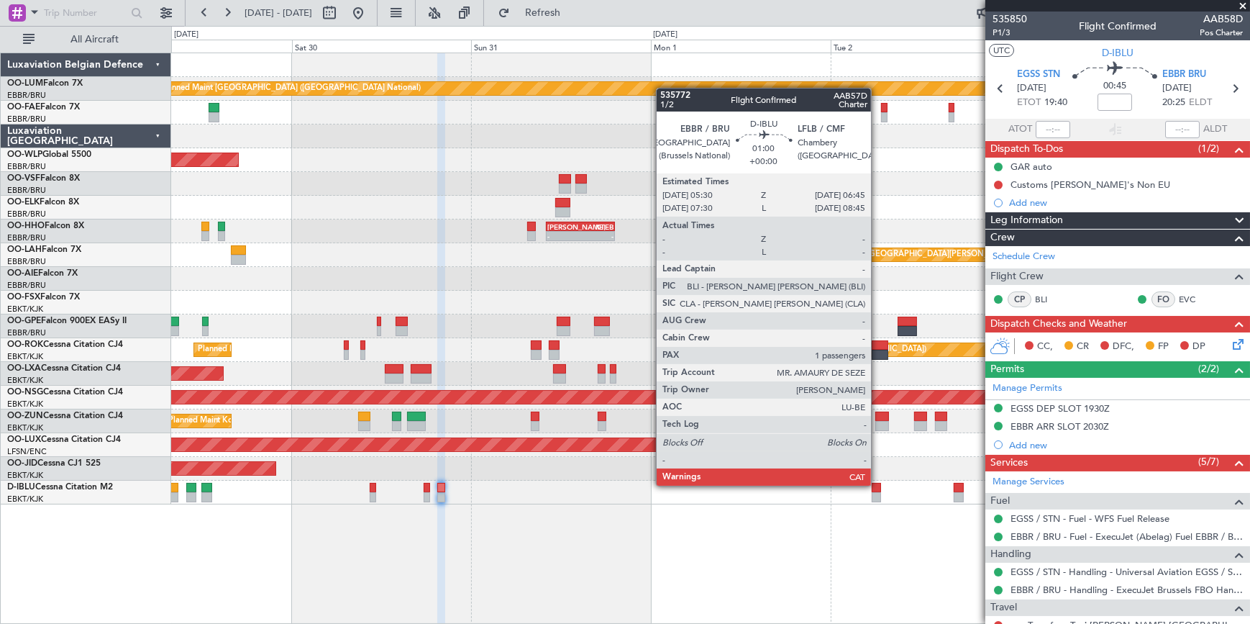
click at [878, 486] on div at bounding box center [877, 488] width 10 height 10
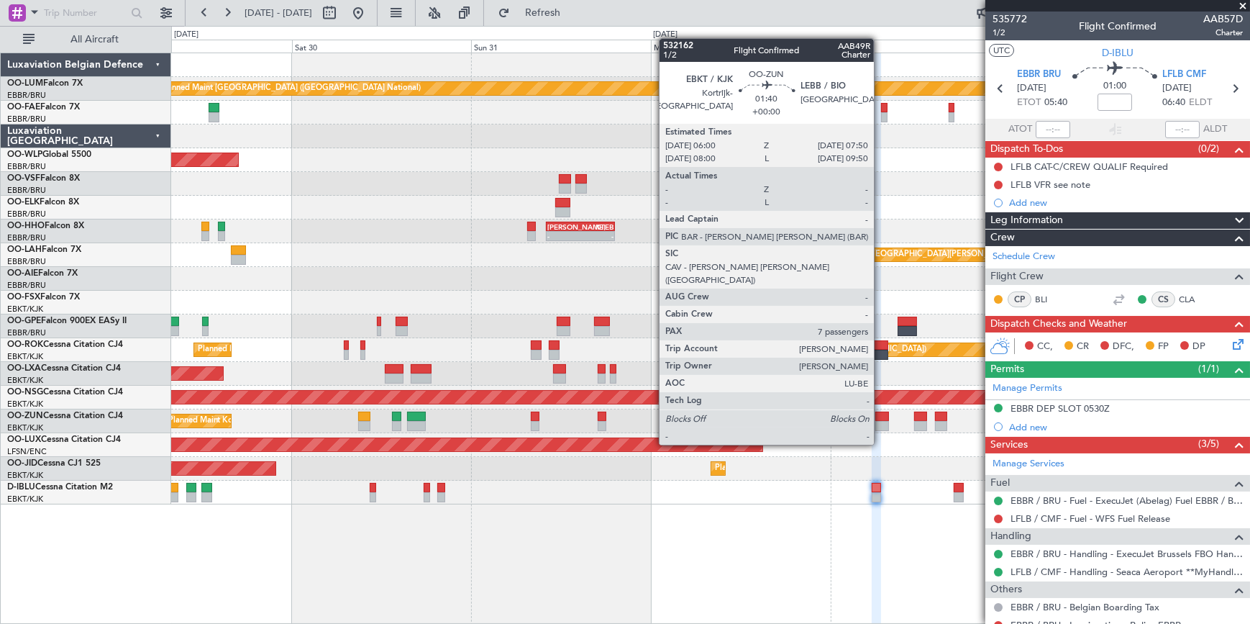
click at [880, 417] on div at bounding box center [882, 416] width 14 height 10
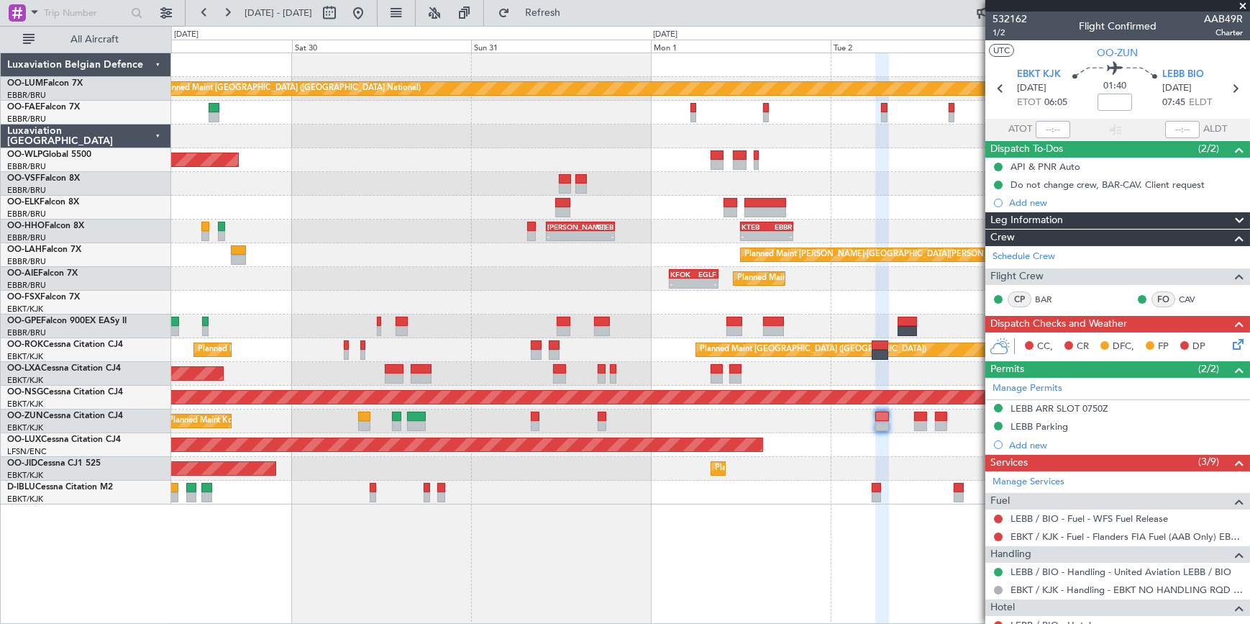
click at [1245, 4] on span at bounding box center [1243, 6] width 14 height 13
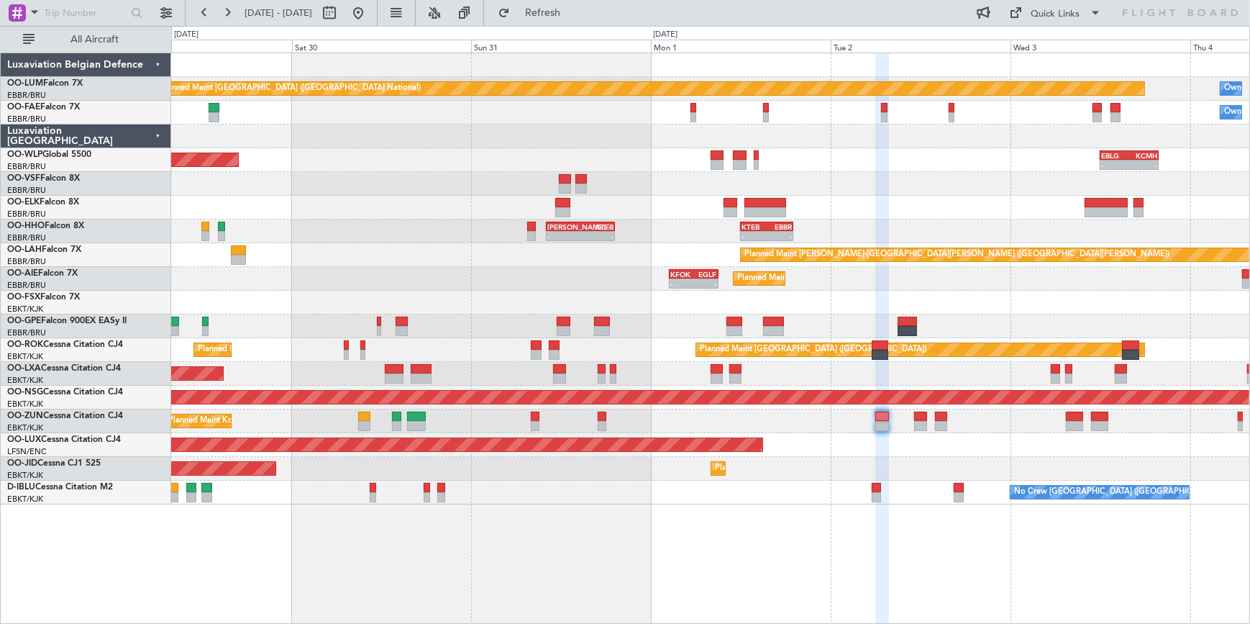
type input "0"
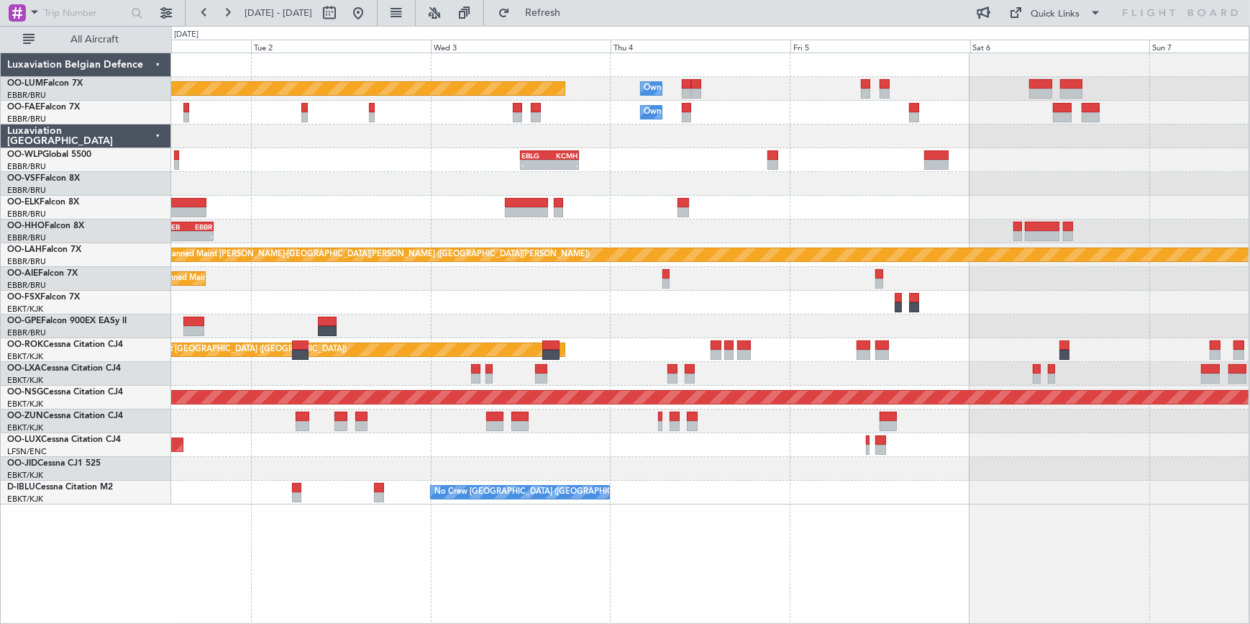
click at [457, 287] on div "Planned Maint [GEOGRAPHIC_DATA] ([GEOGRAPHIC_DATA]) KFOK 02:30 Z EGLF 09:00 Z -…" at bounding box center [709, 279] width 1077 height 24
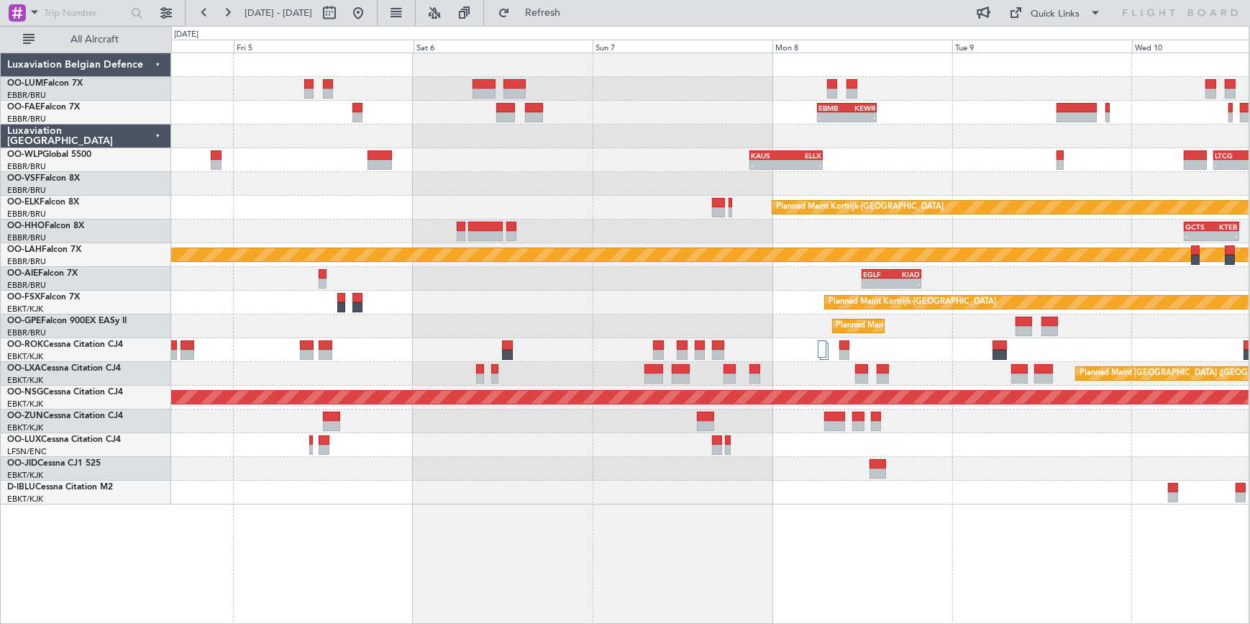
click at [450, 452] on div at bounding box center [709, 445] width 1077 height 24
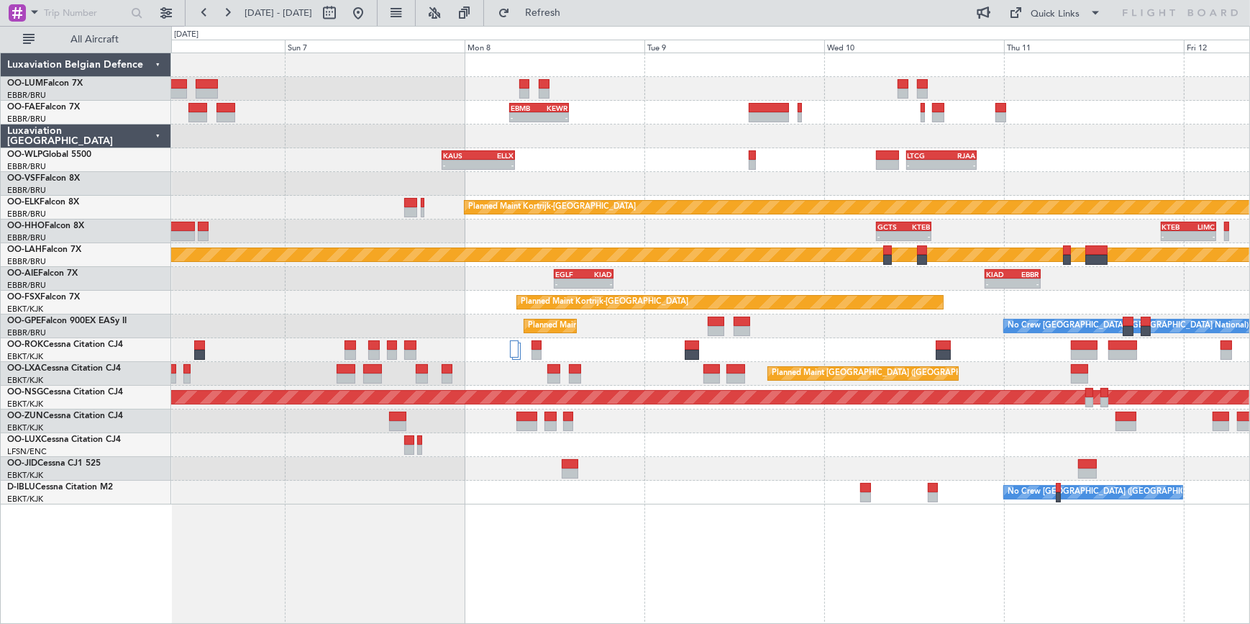
click at [651, 470] on div at bounding box center [710, 469] width 1078 height 24
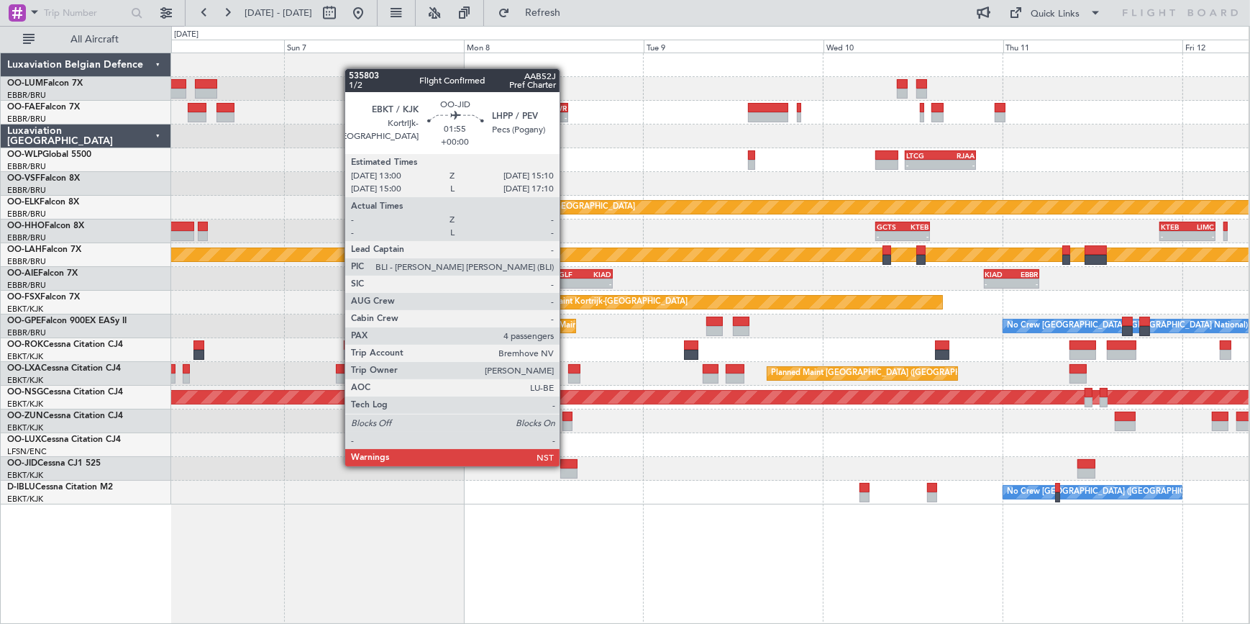
click at [567, 465] on div at bounding box center [568, 464] width 17 height 10
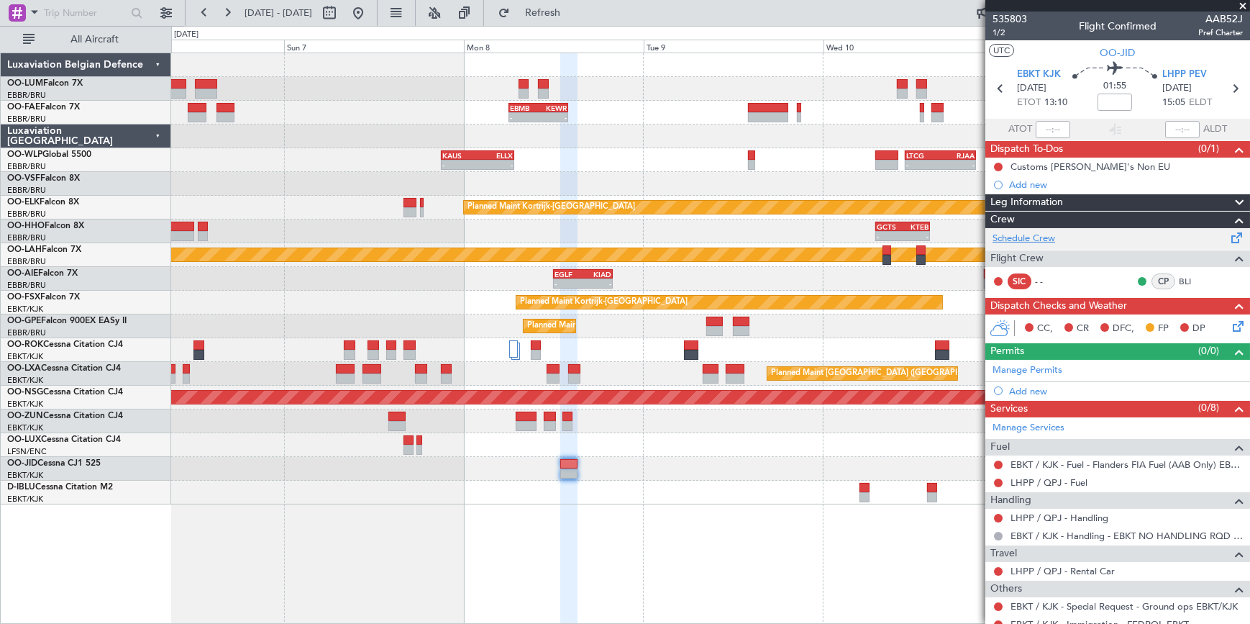
click at [1002, 232] on link "Schedule Crew" at bounding box center [1024, 239] width 63 height 14
click at [1243, 4] on span at bounding box center [1243, 6] width 14 height 13
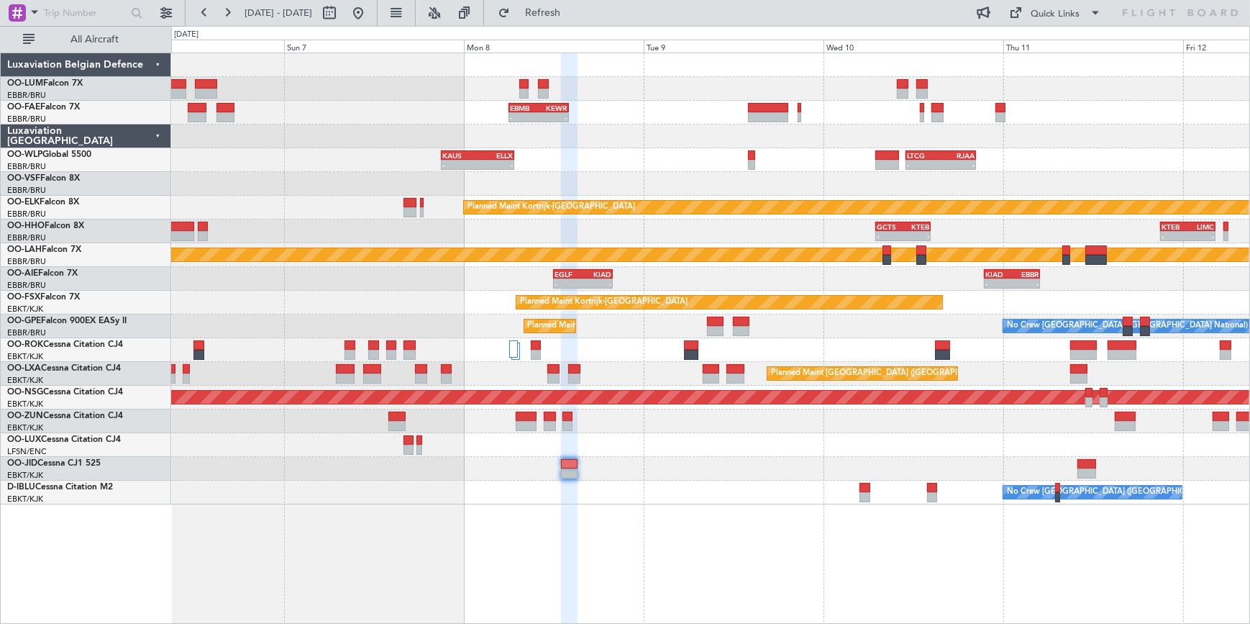
type input "0"
click at [539, 150] on div "- - [PERSON_NAME] 21:00 Z ELLX 06:45 Z - - LTCG 11:00 Z RJAA 20:25 Z" at bounding box center [709, 160] width 1077 height 24
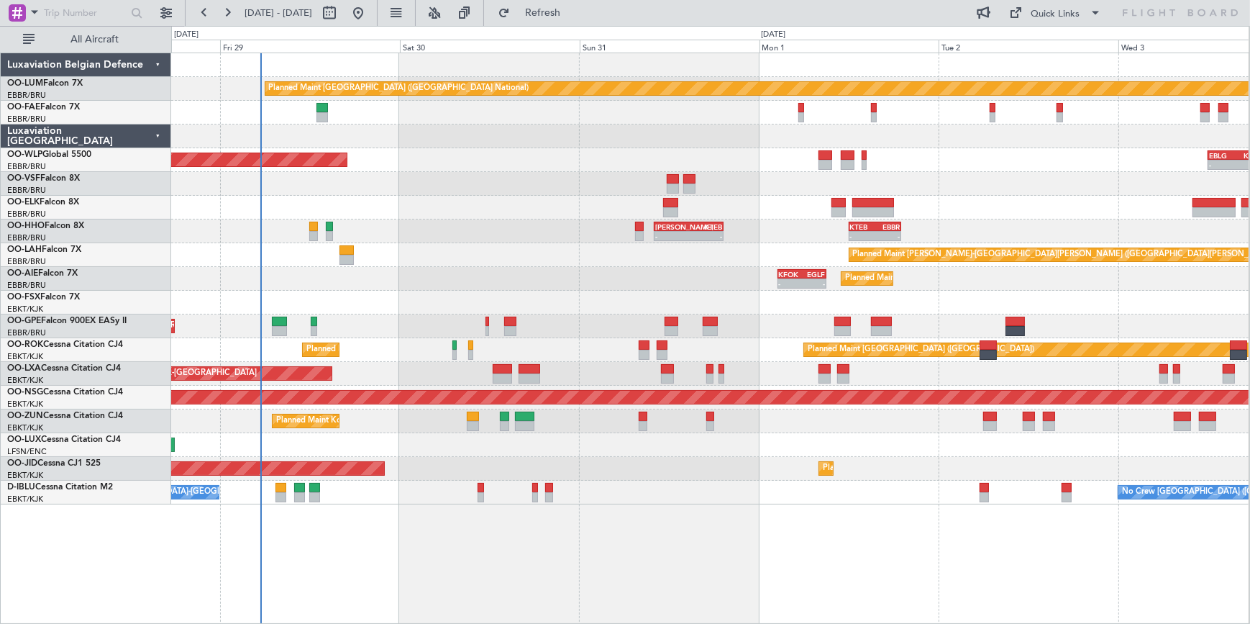
click at [1250, 209] on html "[DATE] - [DATE] Refresh Quick Links All Aircraft Planned Maint [GEOGRAPHIC_DATA…" at bounding box center [625, 312] width 1250 height 624
